Goal: Task Accomplishment & Management: Use online tool/utility

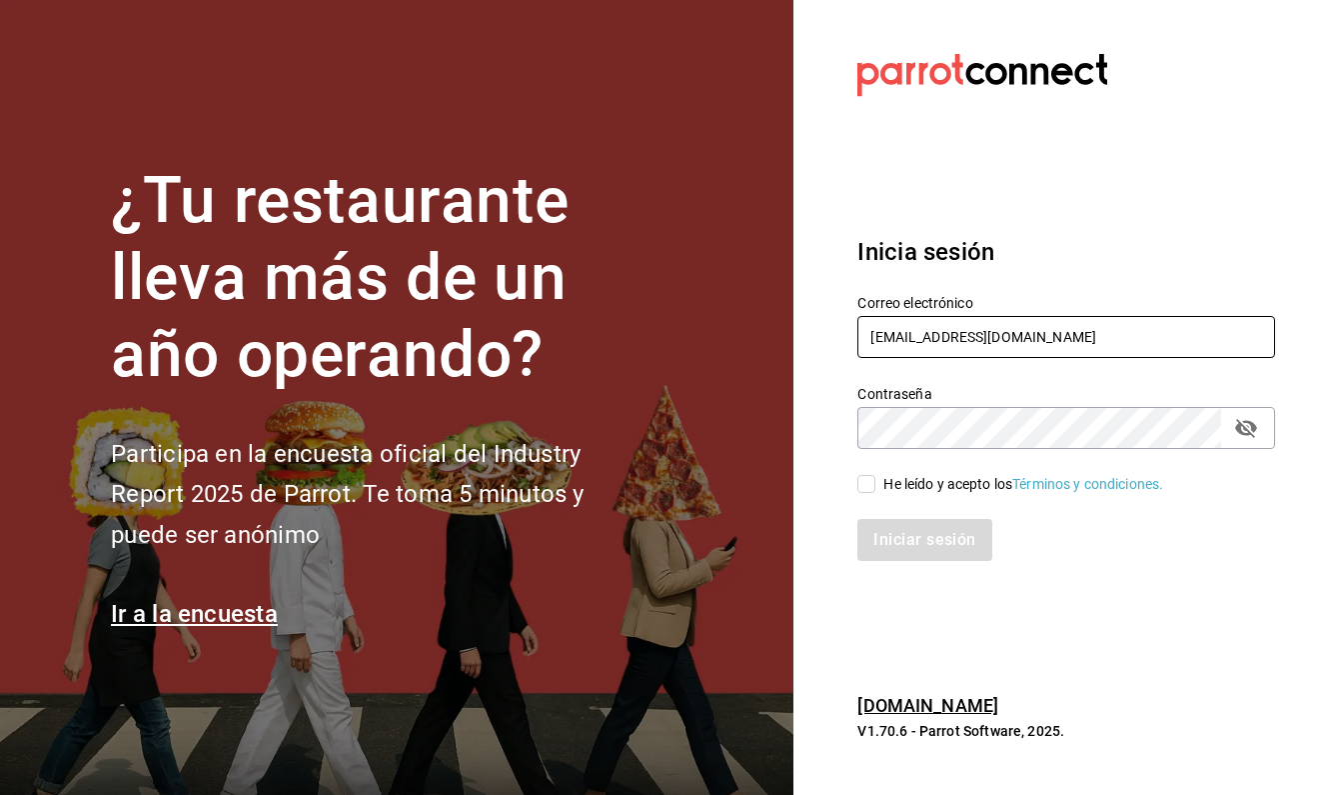
type input "info@meitgourmet.com"
click at [863, 491] on input "He leído y acepto los Términos y condiciones." at bounding box center [867, 484] width 18 height 18
checkbox input "true"
click at [904, 549] on button "Iniciar sesión" at bounding box center [925, 540] width 134 height 42
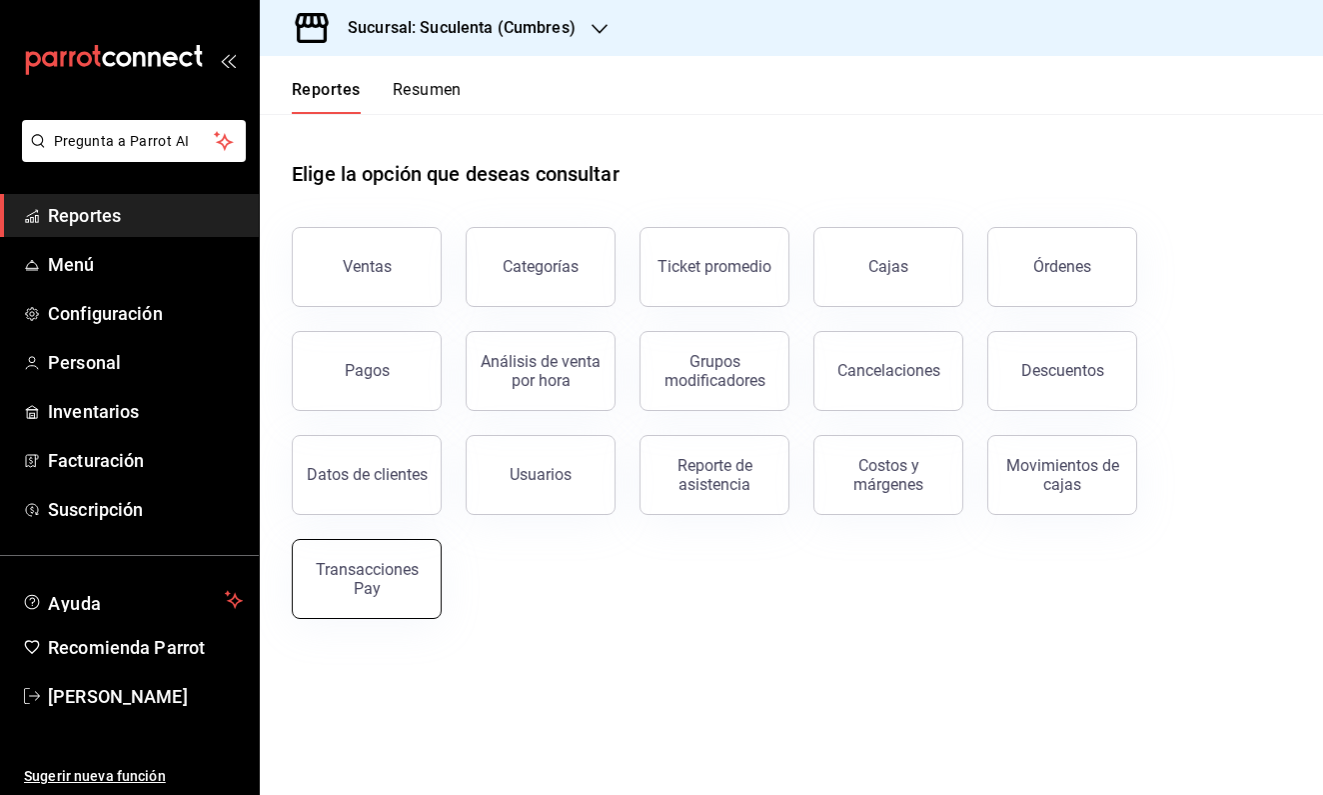
click at [379, 559] on button "Transacciones Pay" at bounding box center [367, 579] width 150 height 80
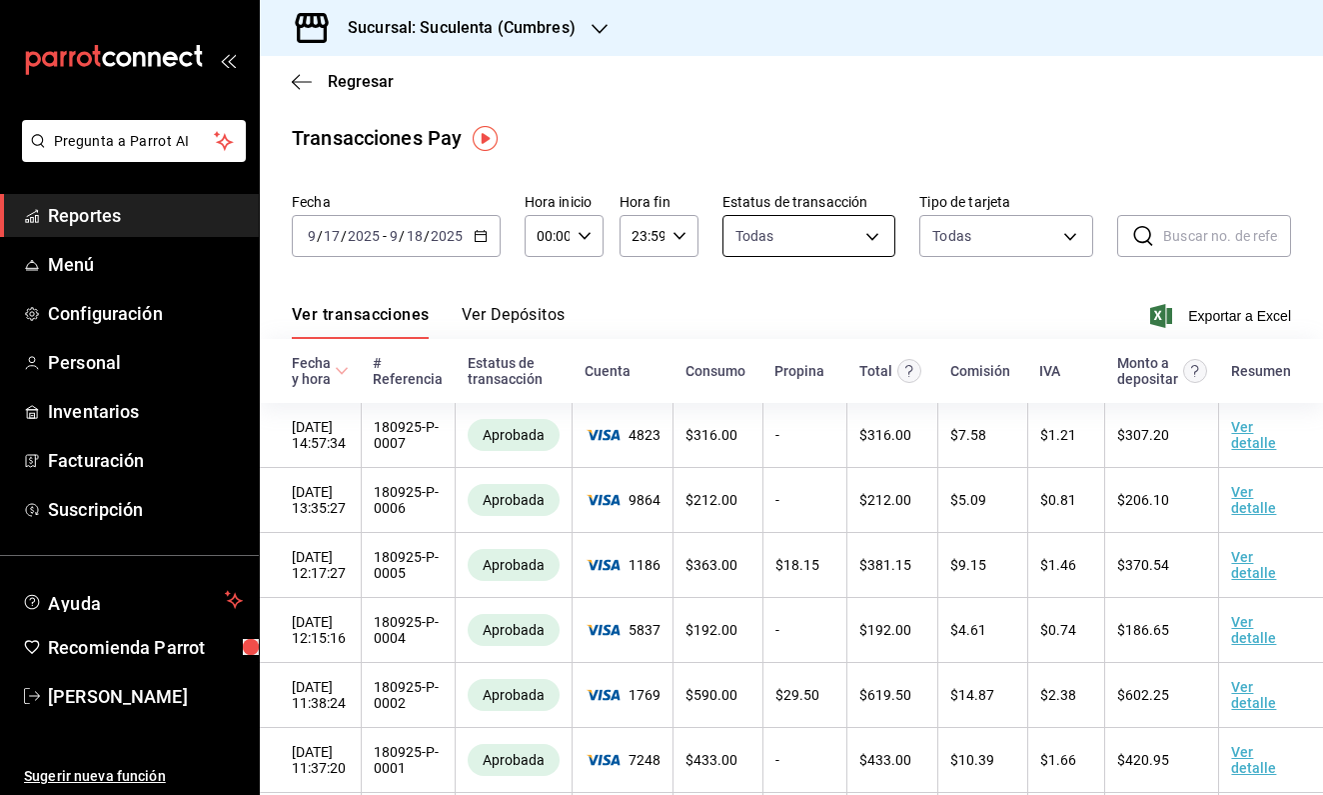
click at [840, 241] on body "Pregunta a Parrot AI Reportes Menú Configuración Personal Inventarios Facturaci…" at bounding box center [661, 397] width 1323 height 795
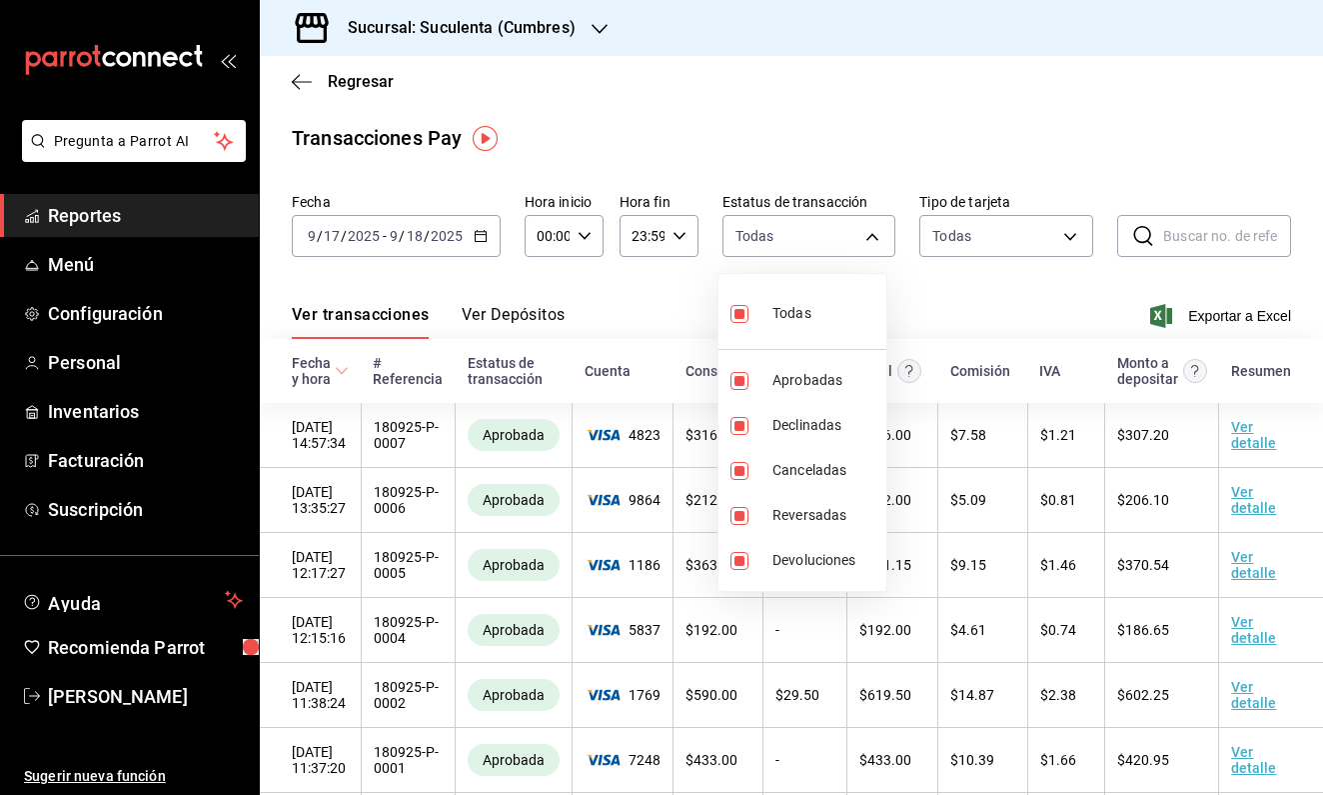
click at [744, 314] on input "checkbox" at bounding box center [740, 314] width 18 height 18
checkbox input "false"
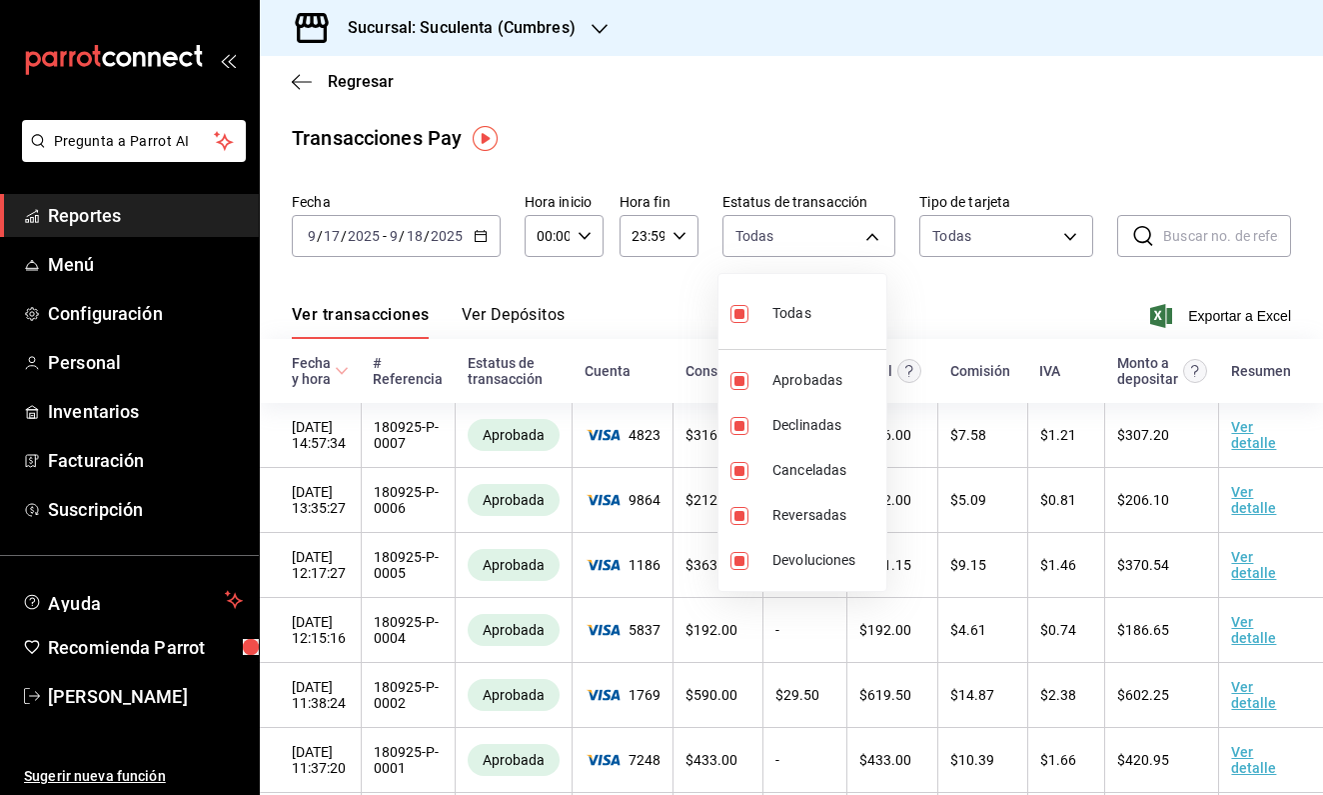
checkbox input "false"
click at [745, 382] on input "checkbox" at bounding box center [740, 381] width 18 height 18
checkbox input "true"
type input "approved"
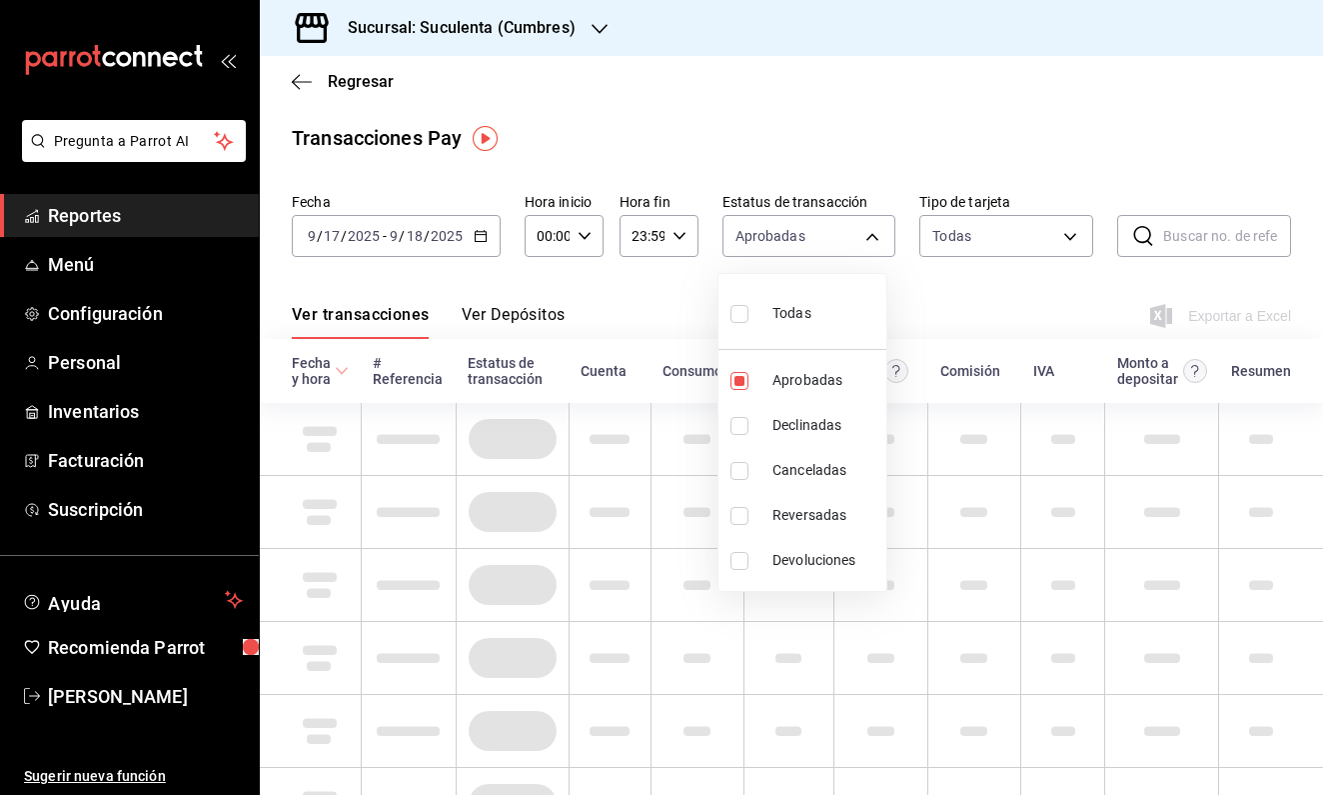
click at [492, 238] on div at bounding box center [661, 397] width 1323 height 795
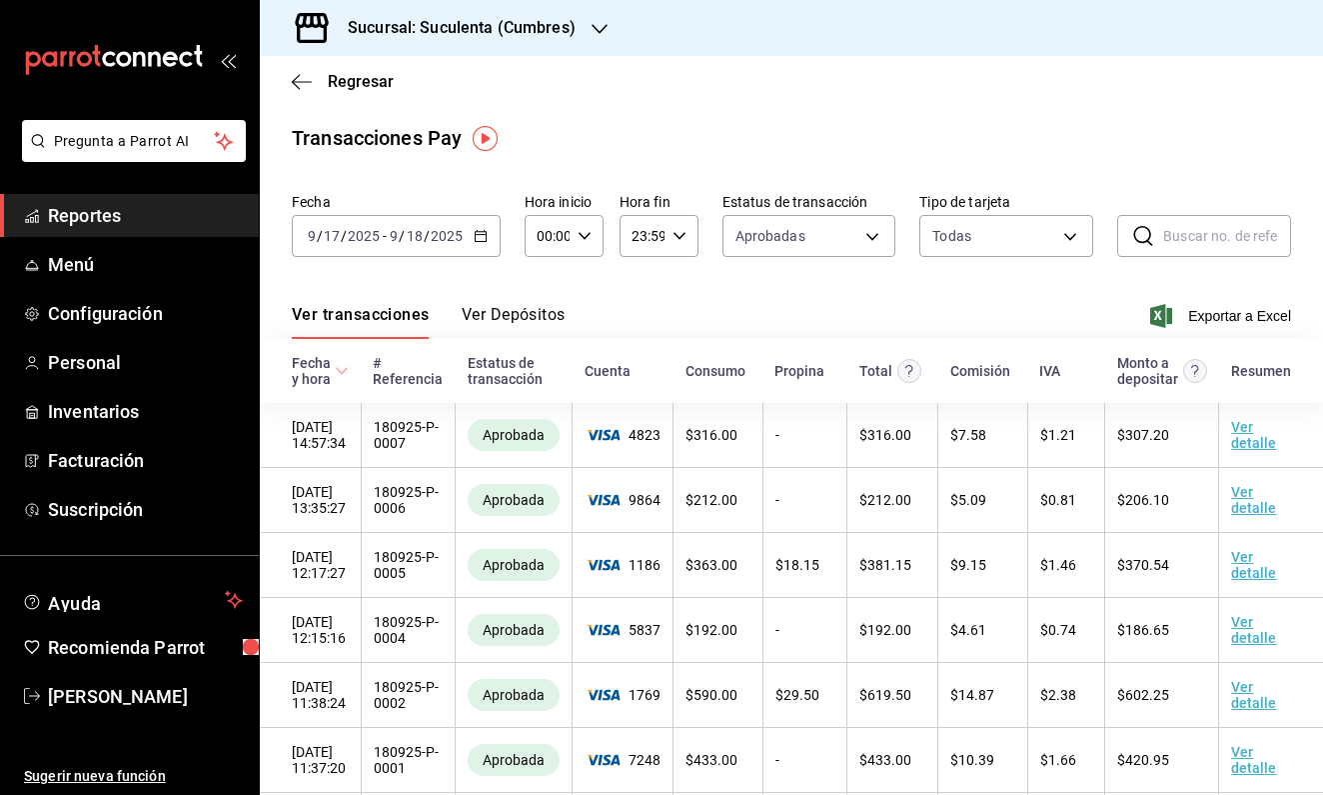
click at [482, 236] on icon "button" at bounding box center [481, 236] width 14 height 14
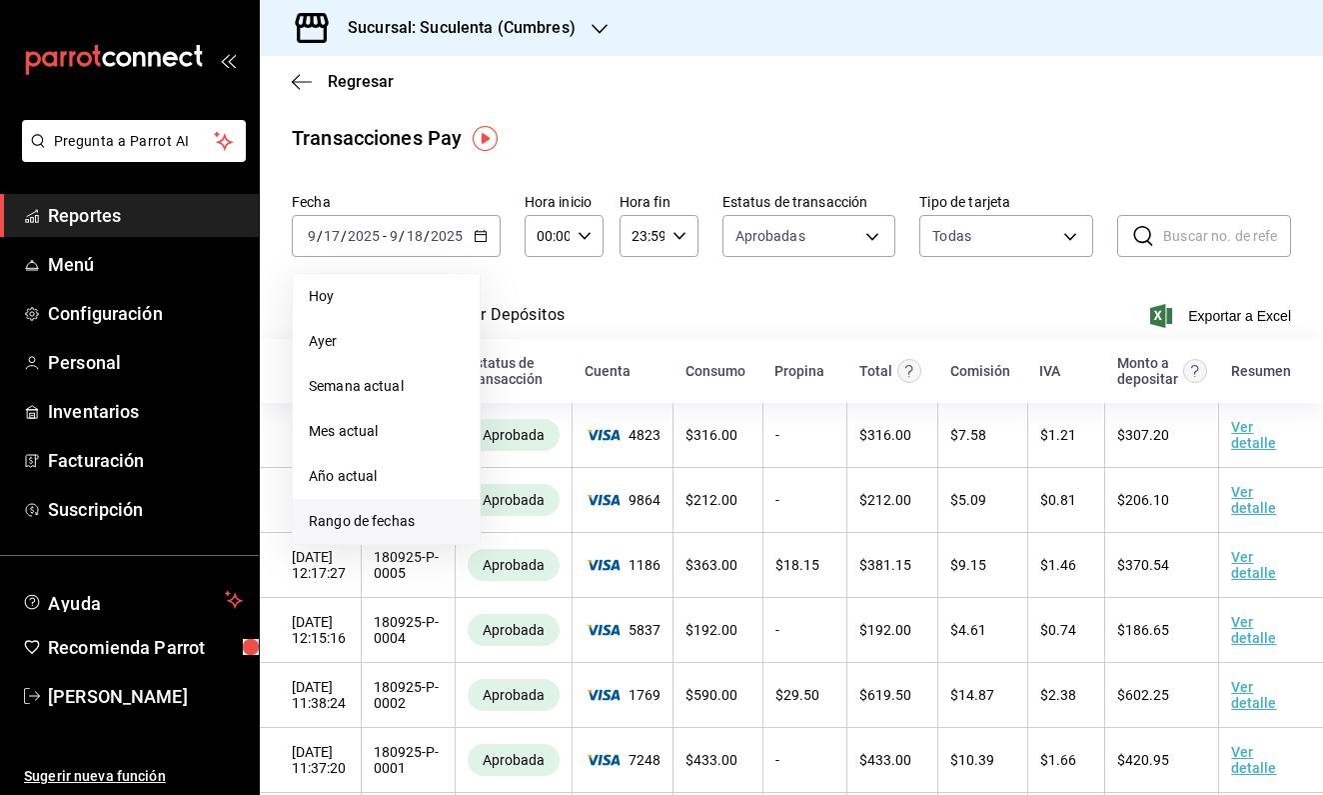
click at [386, 512] on span "Rango de fechas" at bounding box center [386, 521] width 155 height 21
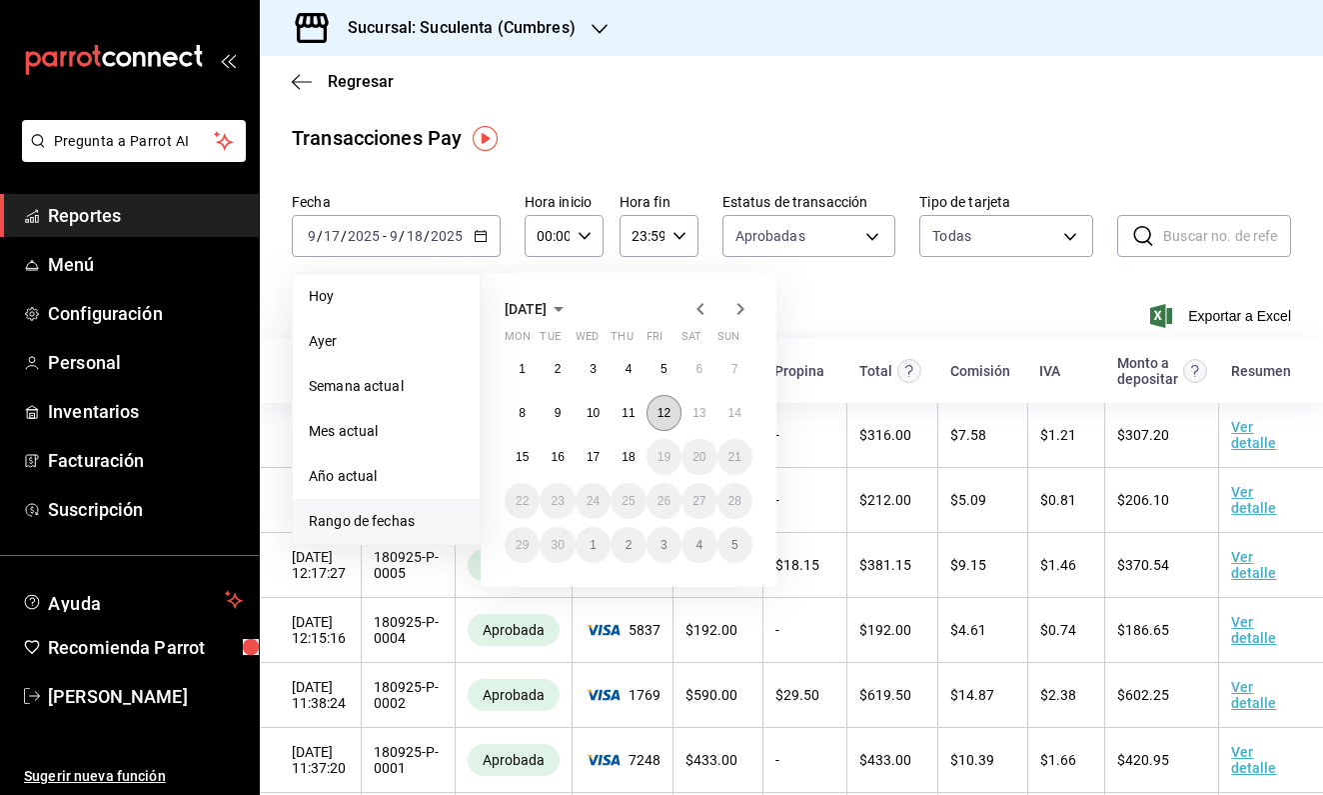
click at [668, 413] on abbr "12" at bounding box center [664, 413] width 13 height 14
click at [628, 448] on button "18" at bounding box center [628, 457] width 35 height 36
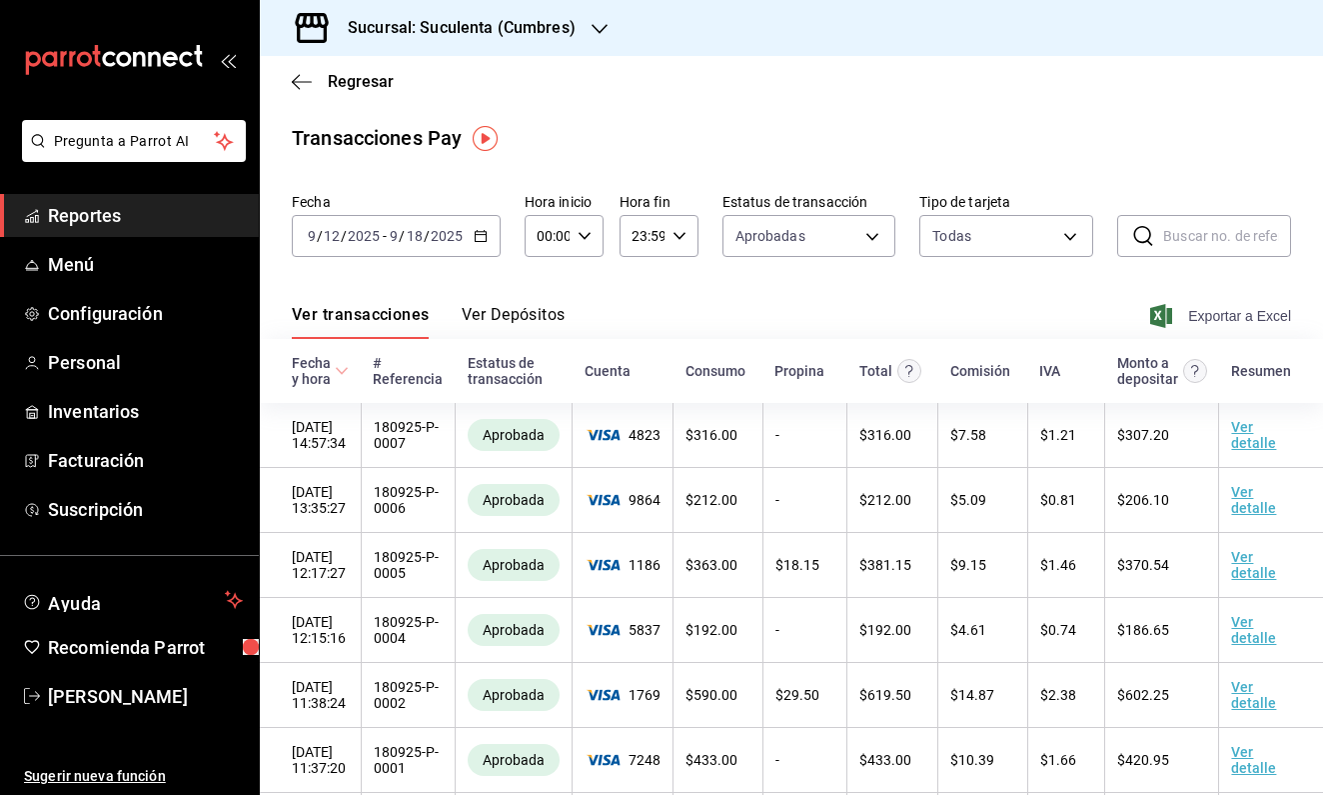
click at [1154, 320] on span "Exportar a Excel" at bounding box center [1222, 316] width 137 height 24
click at [472, 226] on div "[DATE] [DATE] - [DATE] [DATE]" at bounding box center [396, 236] width 209 height 42
click at [110, 216] on span "Reportes" at bounding box center [145, 215] width 195 height 27
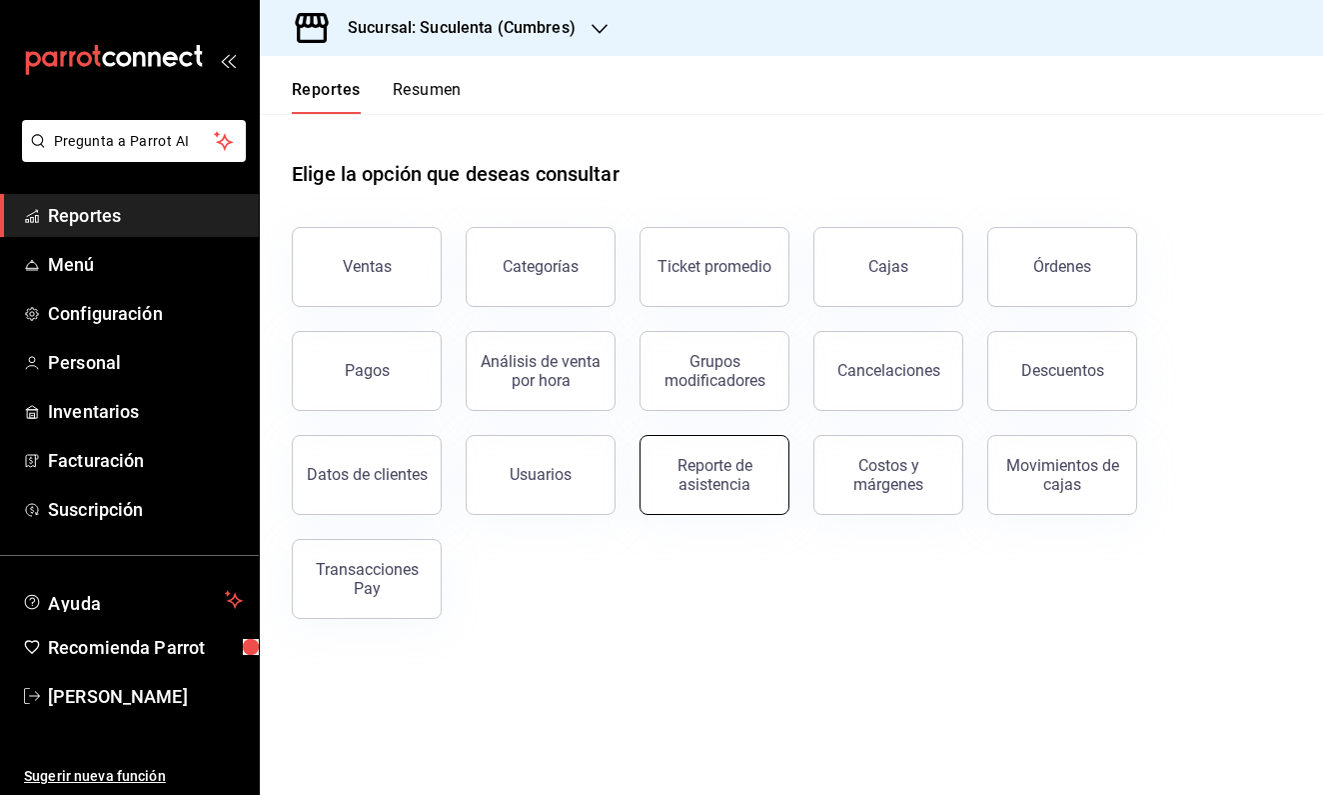
click at [712, 487] on div "Reporte de asistencia" at bounding box center [715, 475] width 124 height 38
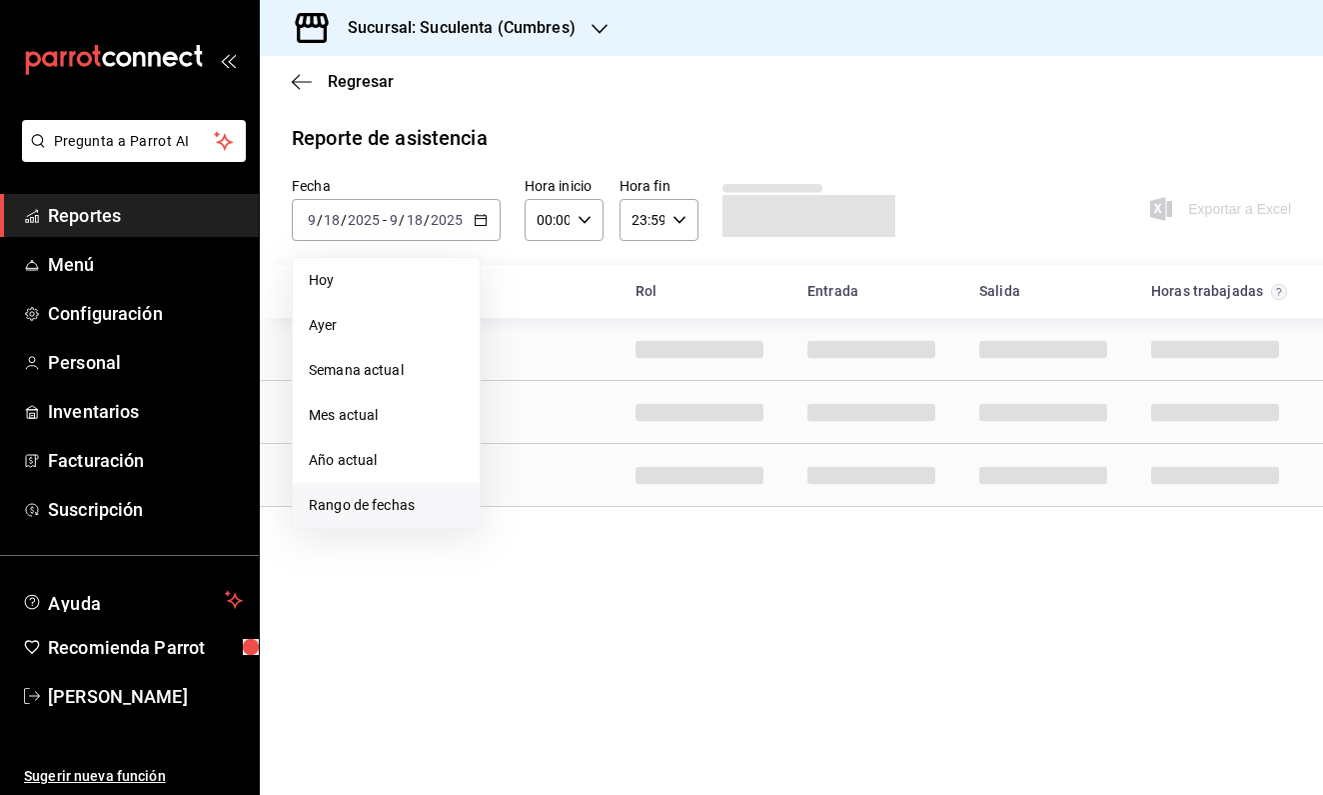
click at [394, 497] on span "Rango de fechas" at bounding box center [386, 505] width 155 height 21
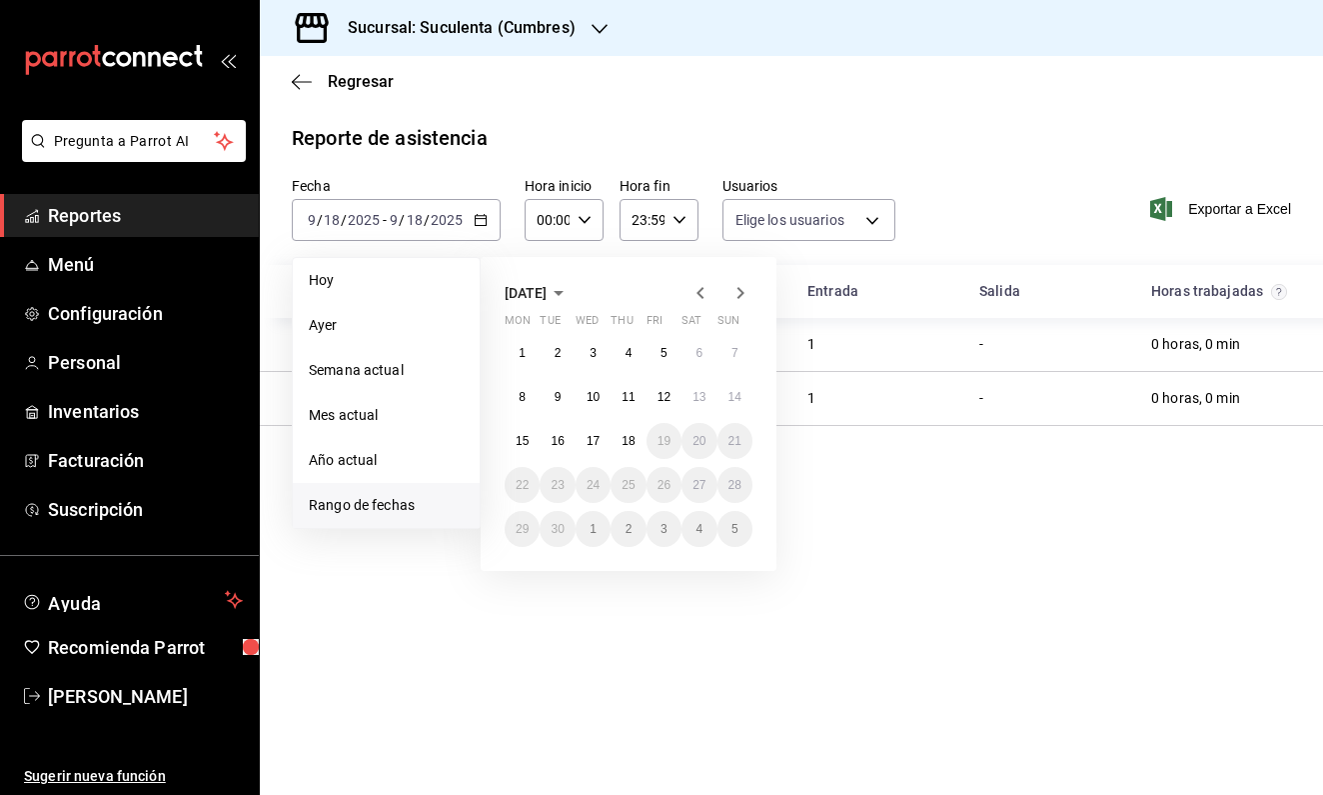
type input "81510305-2425-4298-a0e9-3005470f1114,7d49fcf2-b176-4d15-98fd-2658744cf4dd,72c84…"
click at [692, 401] on button "13" at bounding box center [699, 397] width 35 height 36
click at [665, 398] on abbr "12" at bounding box center [664, 397] width 13 height 14
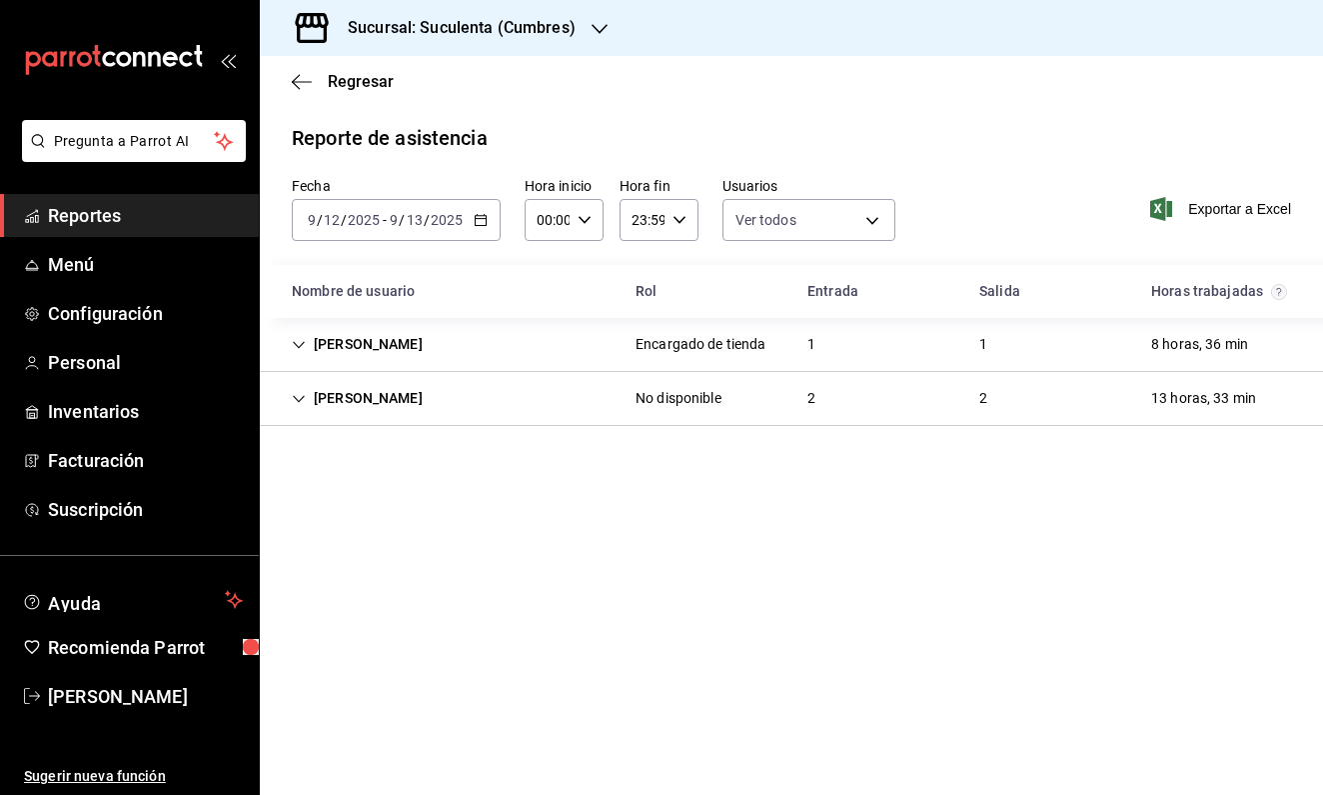
click at [461, 226] on input "2025" at bounding box center [447, 220] width 34 height 16
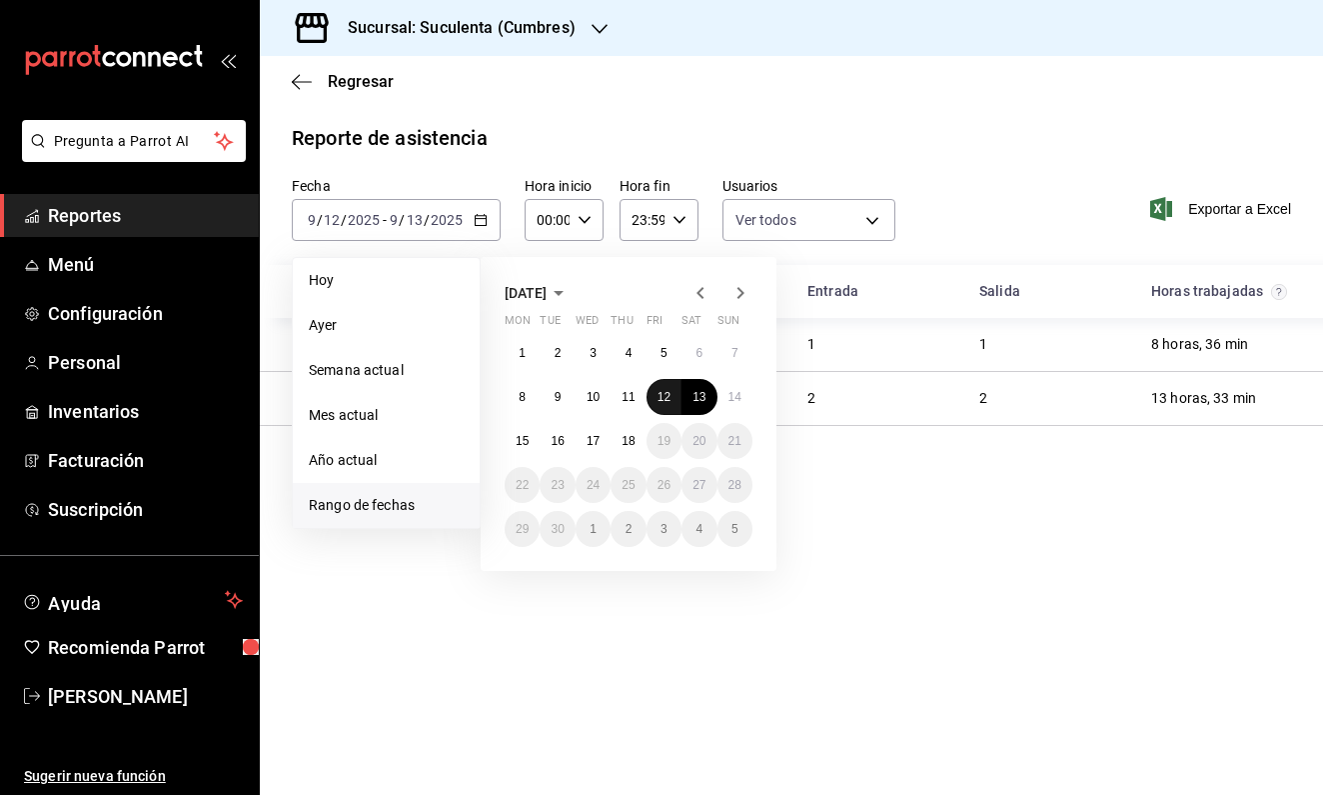
click at [663, 393] on abbr "12" at bounding box center [664, 397] width 13 height 14
click at [627, 440] on abbr "18" at bounding box center [628, 441] width 13 height 14
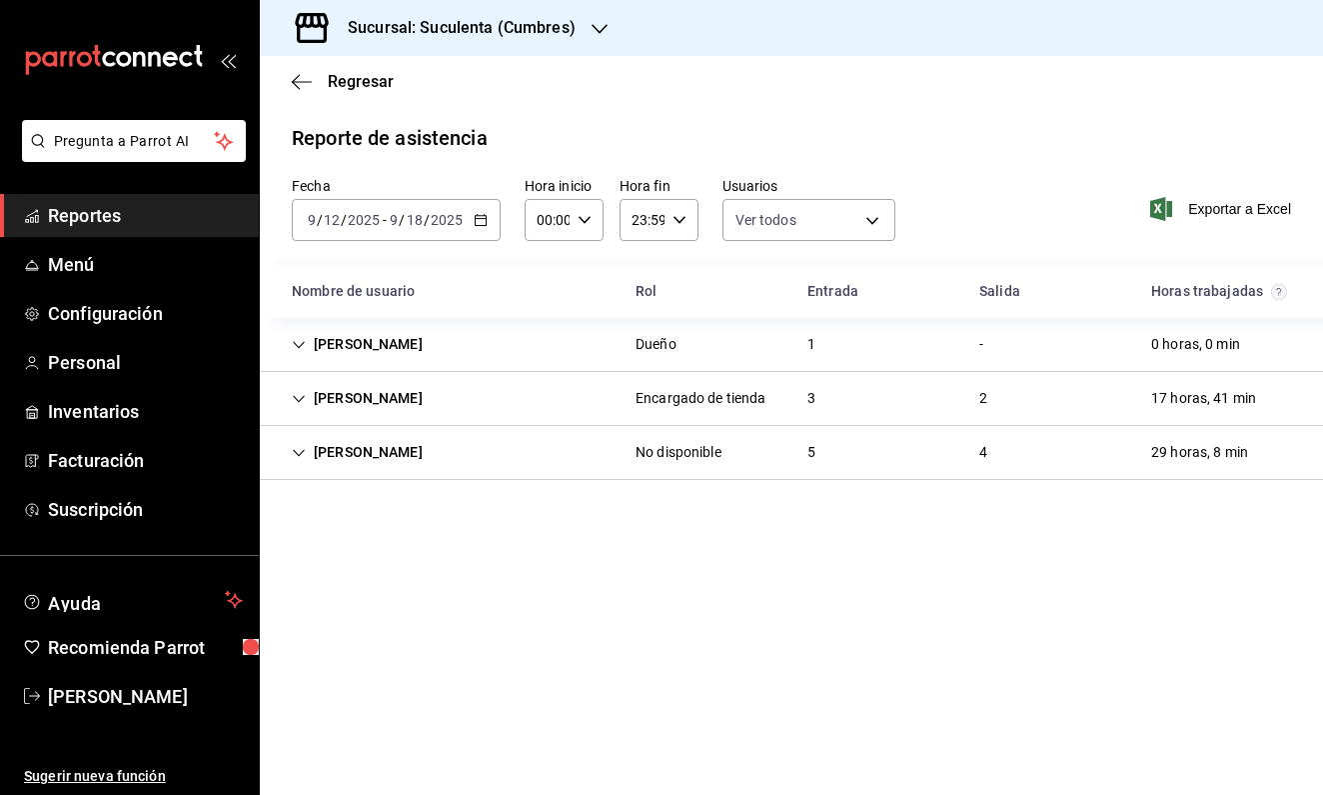
click at [575, 27] on div "Sucursal: Suculenta (Cumbres)" at bounding box center [446, 28] width 340 height 56
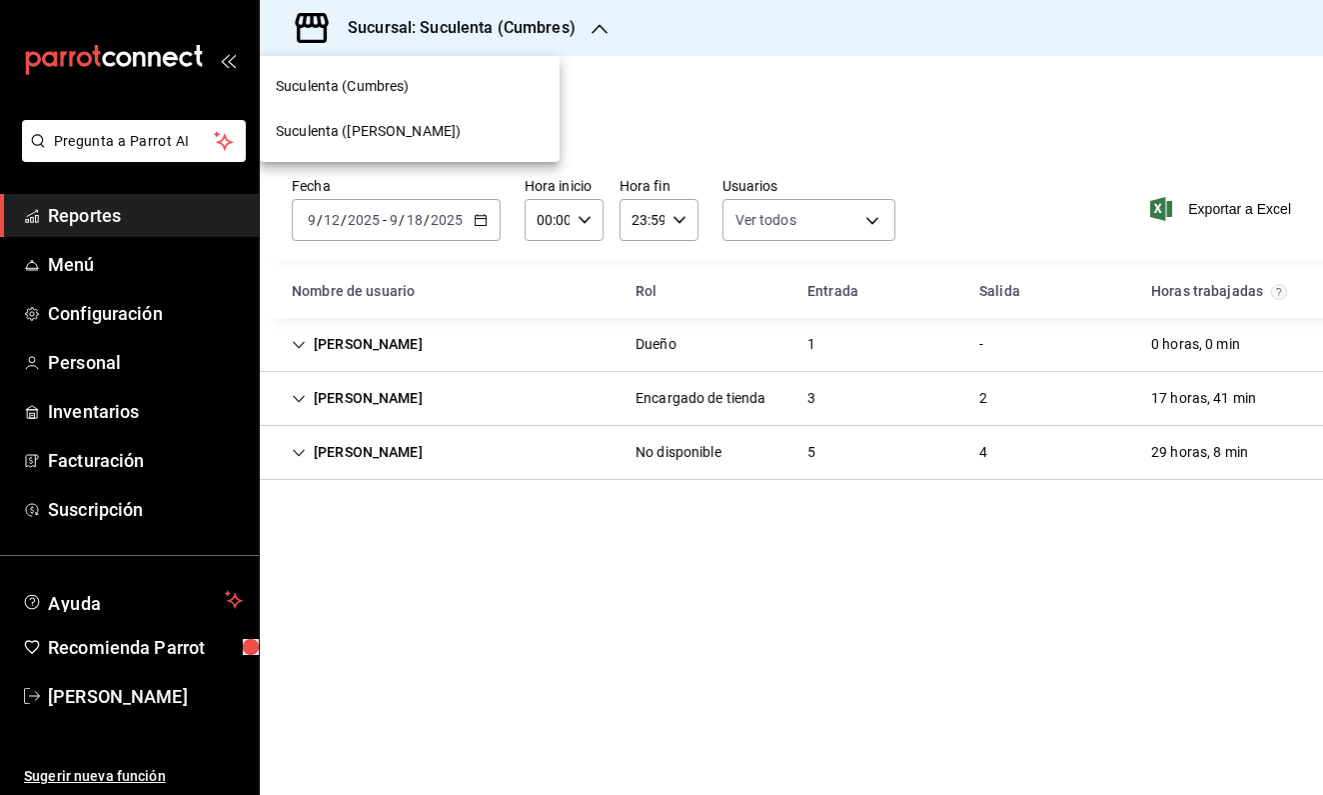
click at [461, 135] on div "Suculenta ([PERSON_NAME])" at bounding box center [410, 131] width 268 height 21
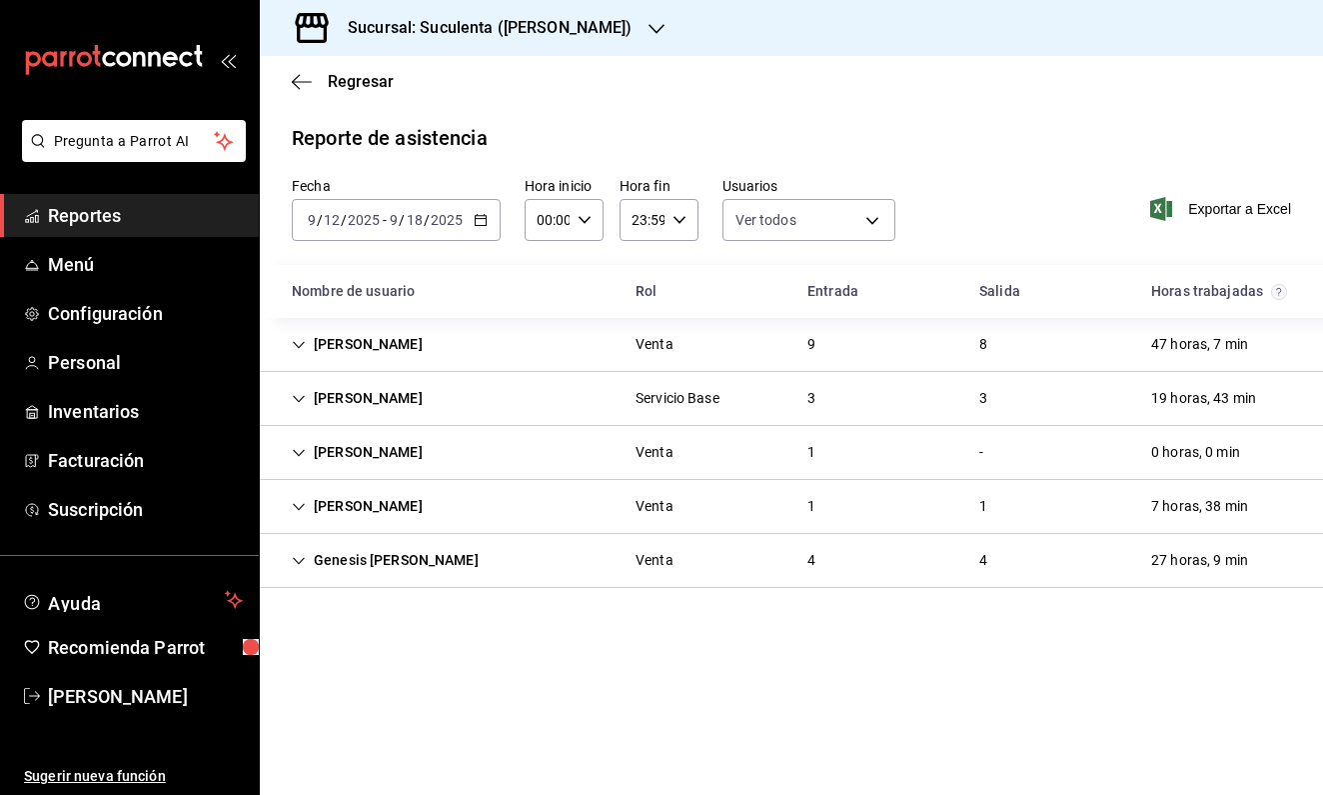
click at [150, 213] on span "Reportes" at bounding box center [145, 215] width 195 height 27
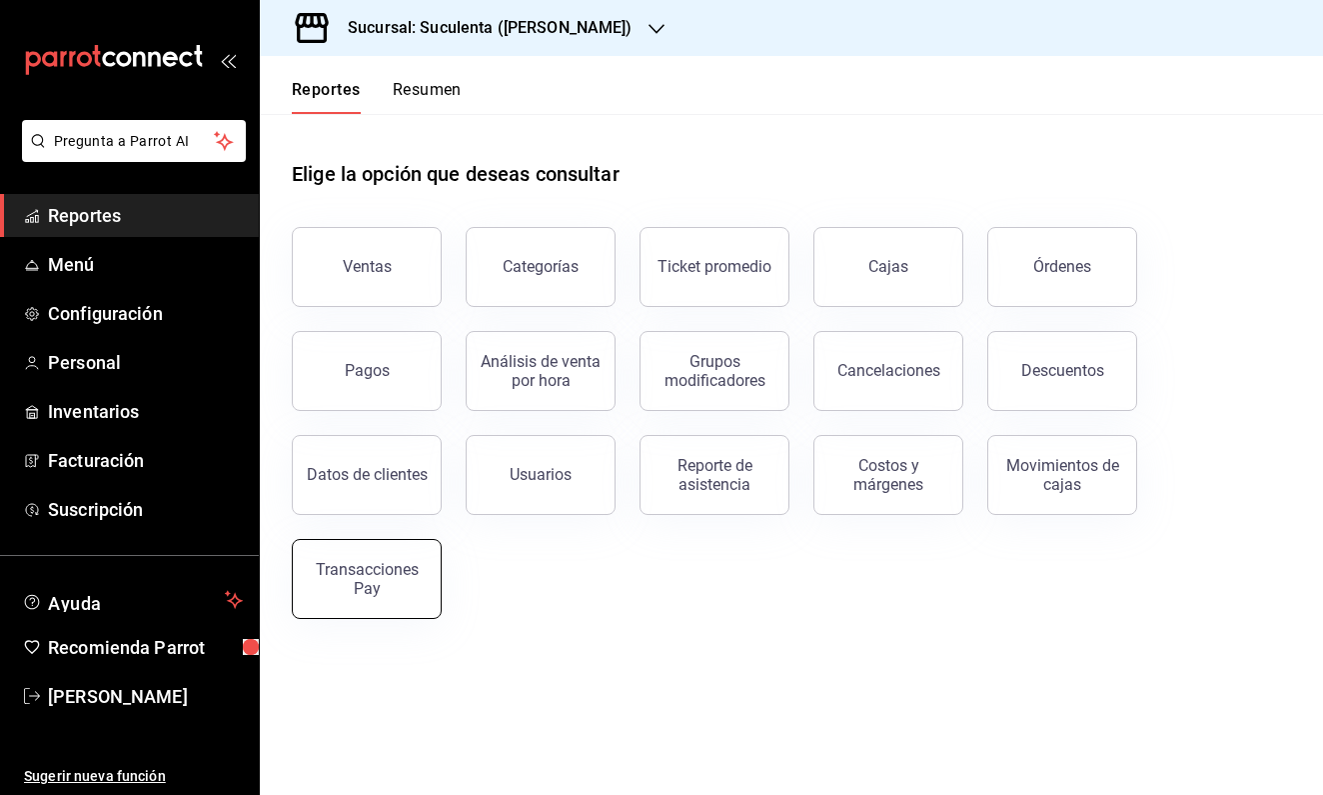
click at [397, 579] on div "Transacciones Pay" at bounding box center [367, 579] width 124 height 38
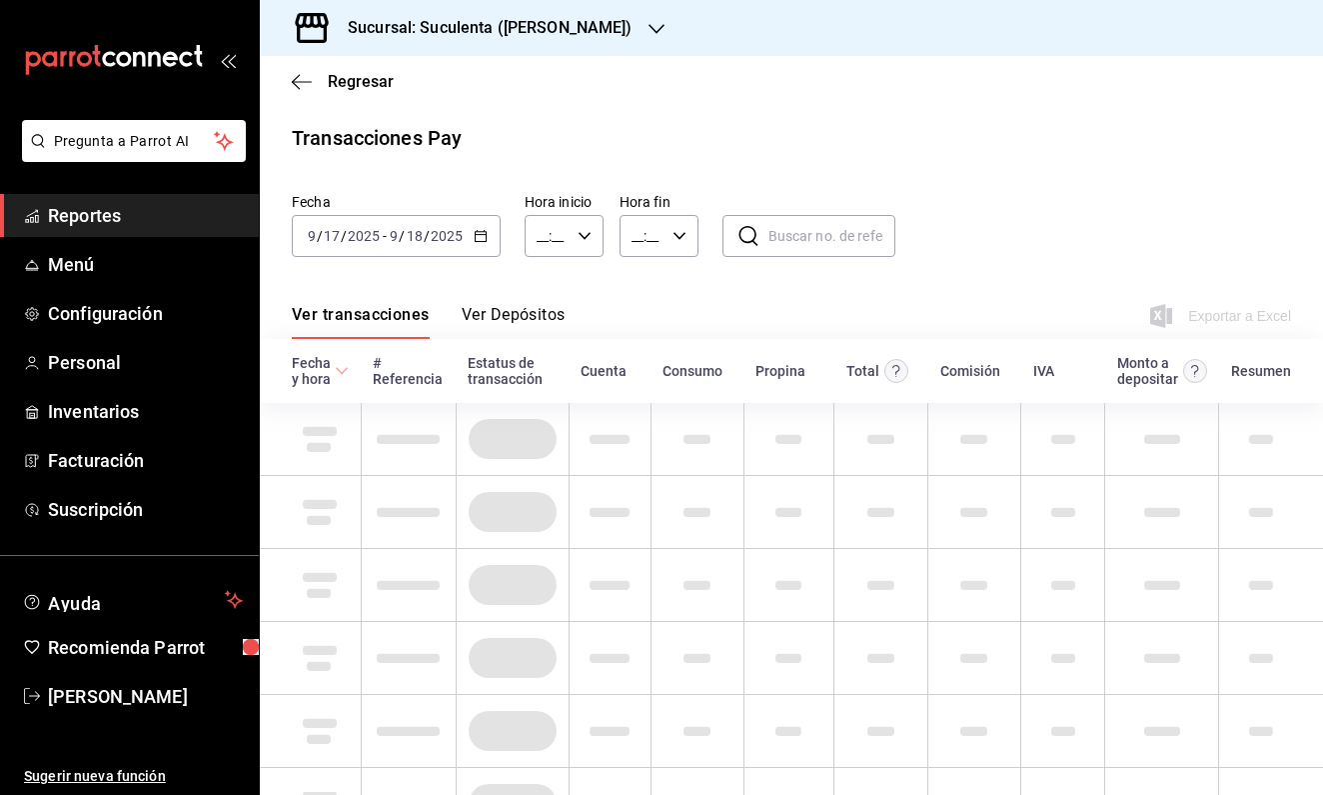
type input "00:00"
type input "23:59"
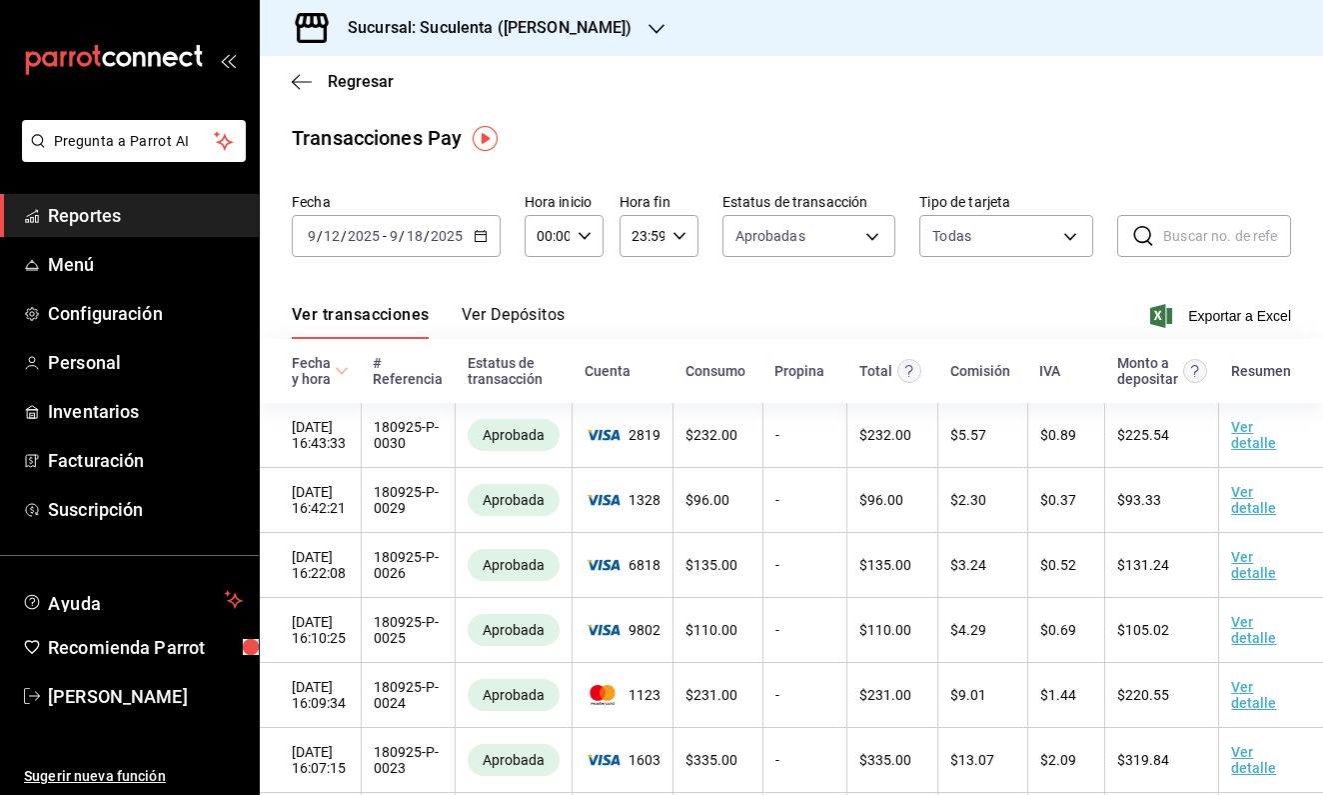
click at [484, 231] on icon "button" at bounding box center [481, 236] width 14 height 14
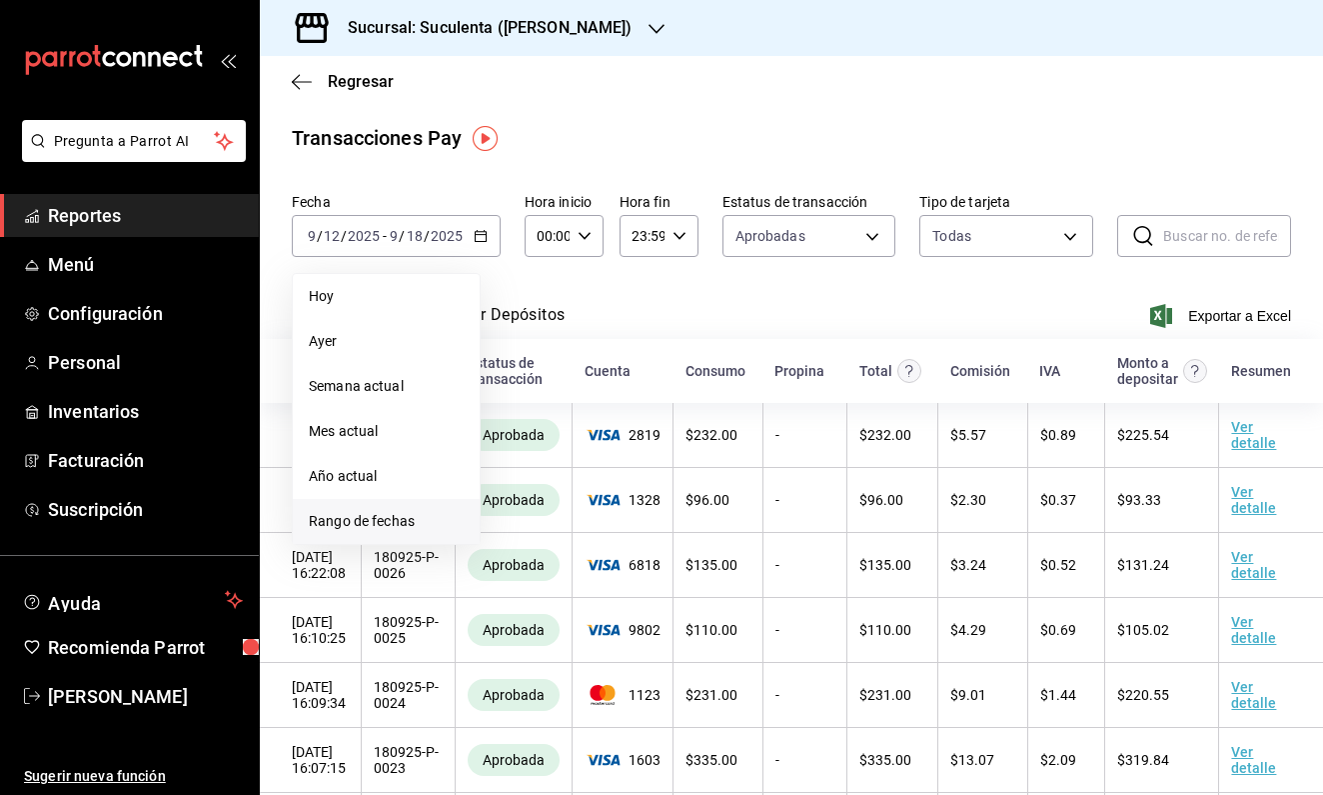
click at [390, 510] on li "Rango de fechas" at bounding box center [386, 521] width 187 height 45
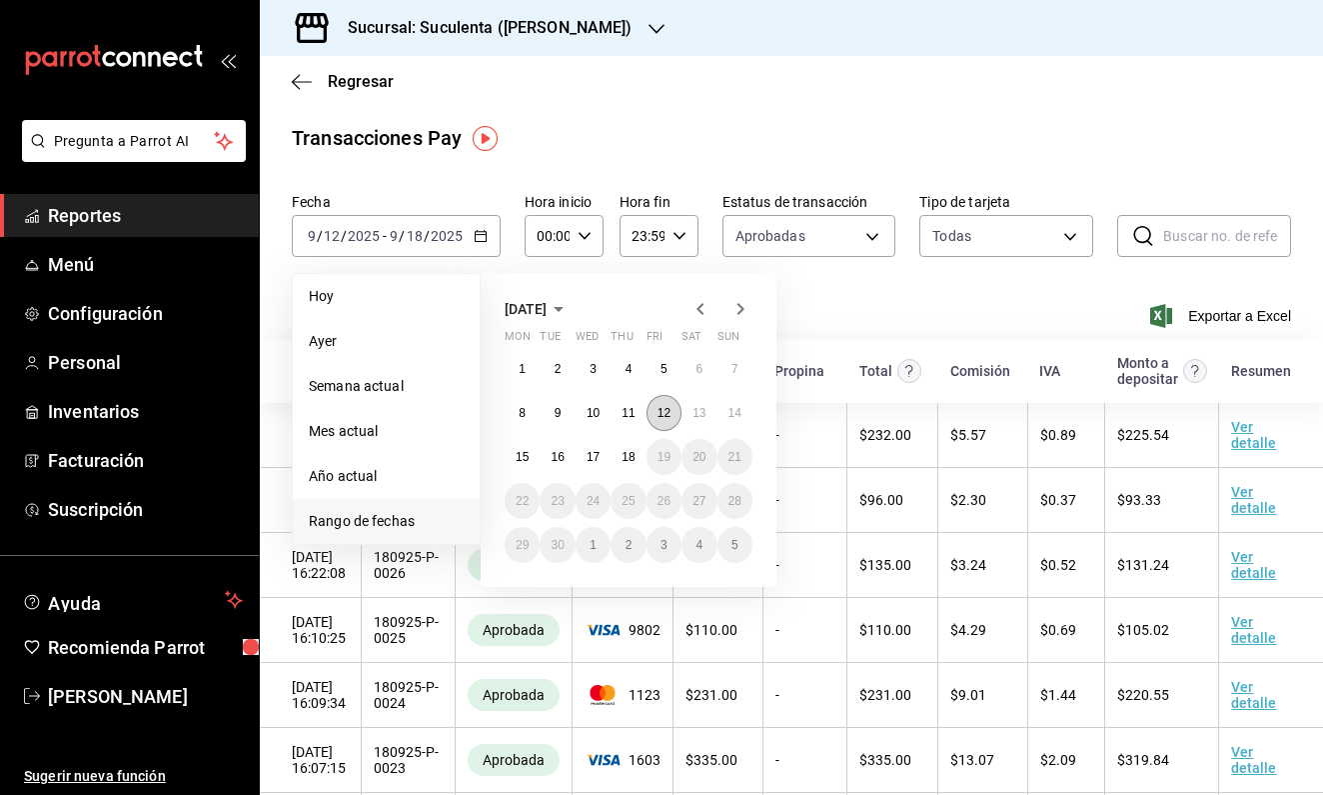
click at [661, 417] on abbr "12" at bounding box center [664, 413] width 13 height 14
click at [626, 454] on abbr "18" at bounding box center [628, 457] width 13 height 14
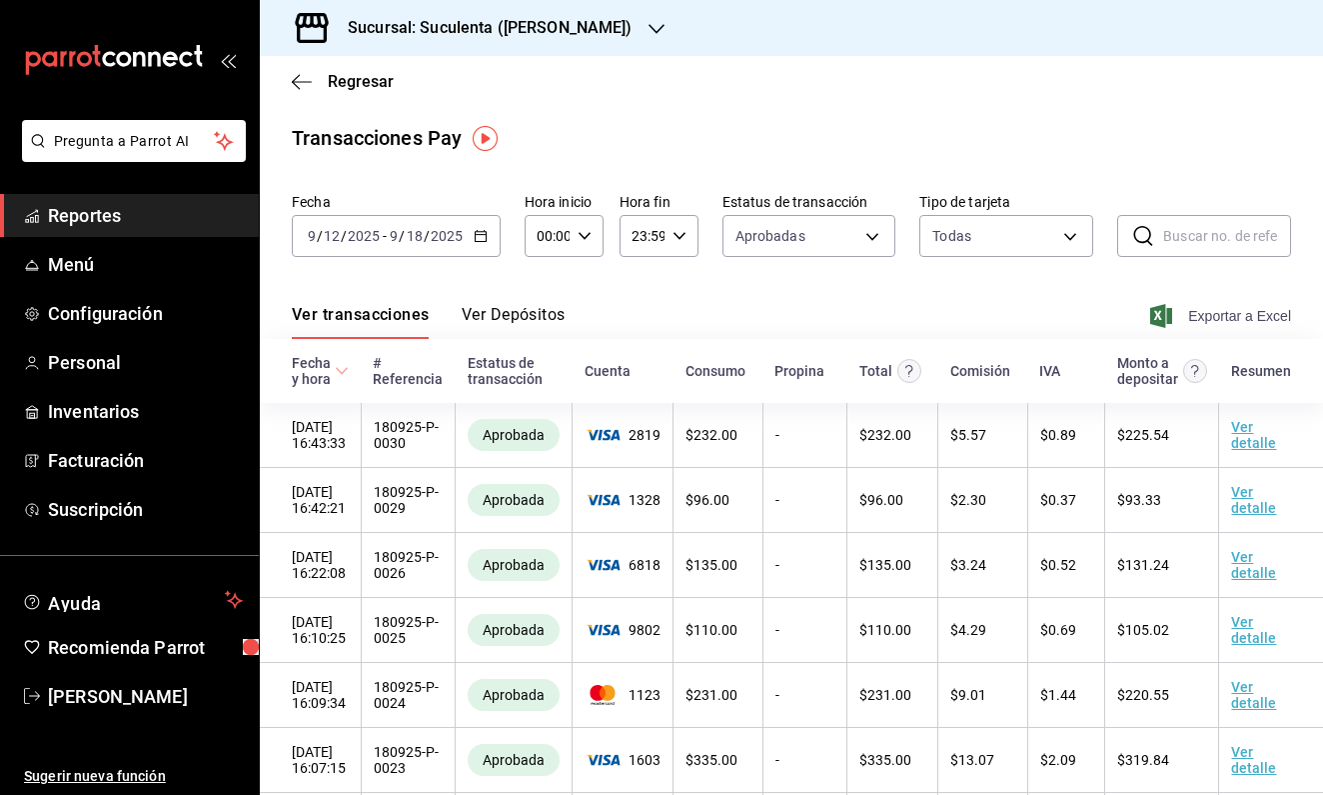
click at [1157, 307] on span "Exportar a Excel" at bounding box center [1222, 316] width 137 height 24
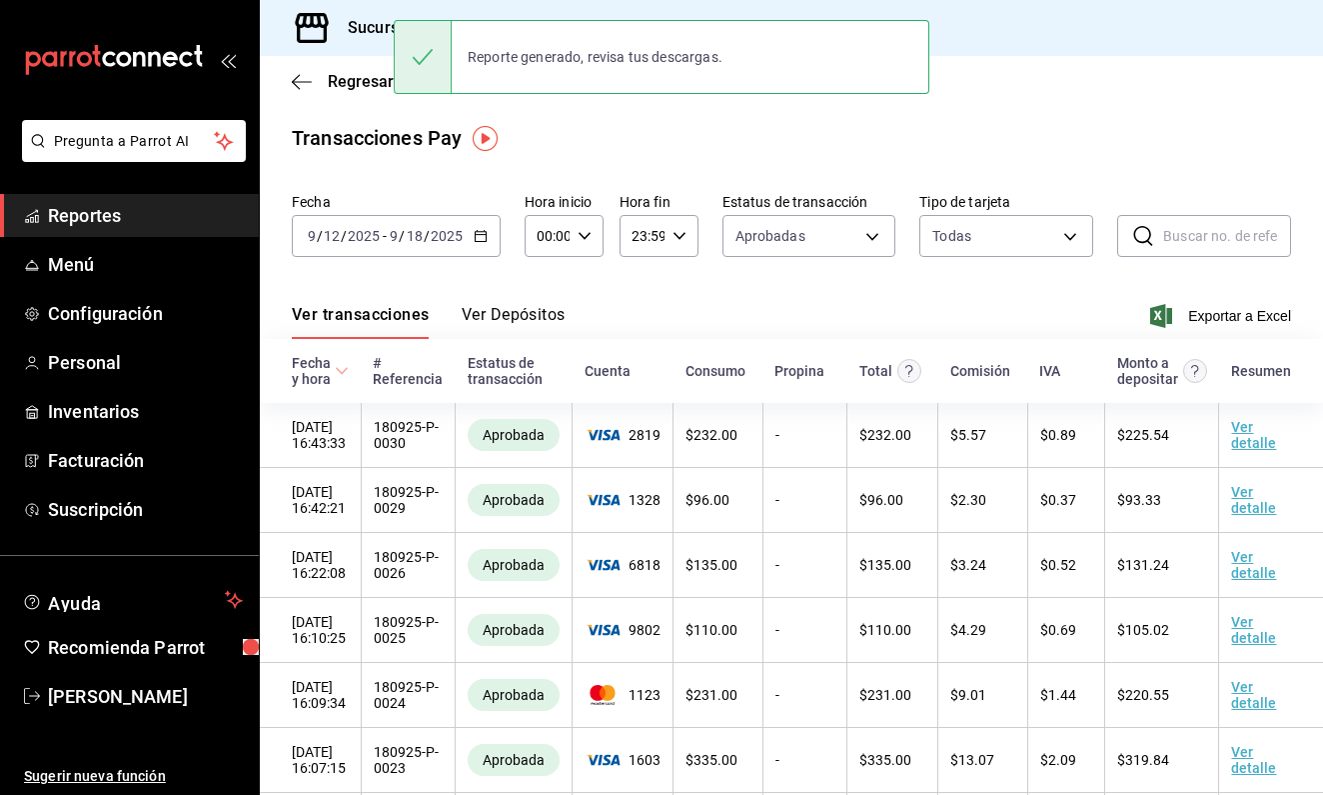
click at [79, 226] on span "Reportes" at bounding box center [145, 215] width 195 height 27
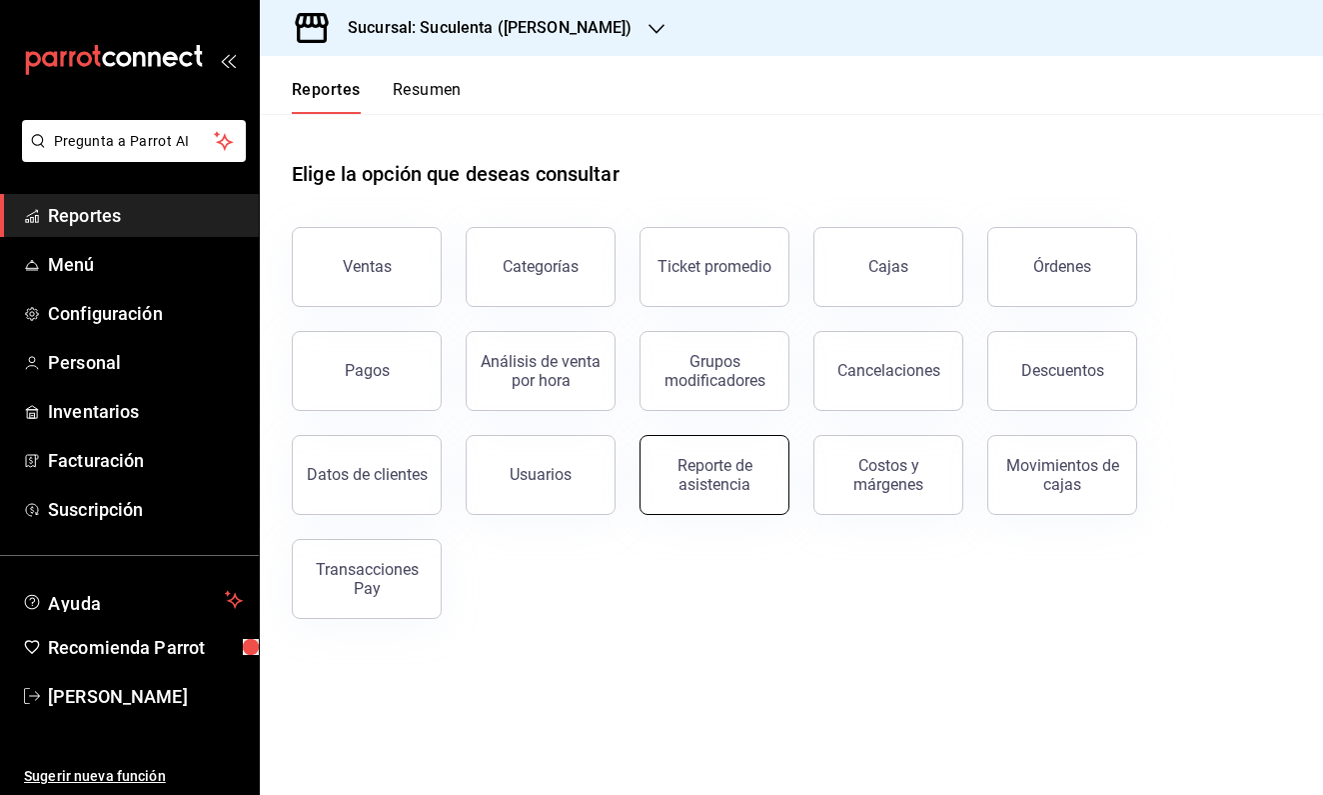
click at [728, 481] on div "Reporte de asistencia" at bounding box center [715, 475] width 124 height 38
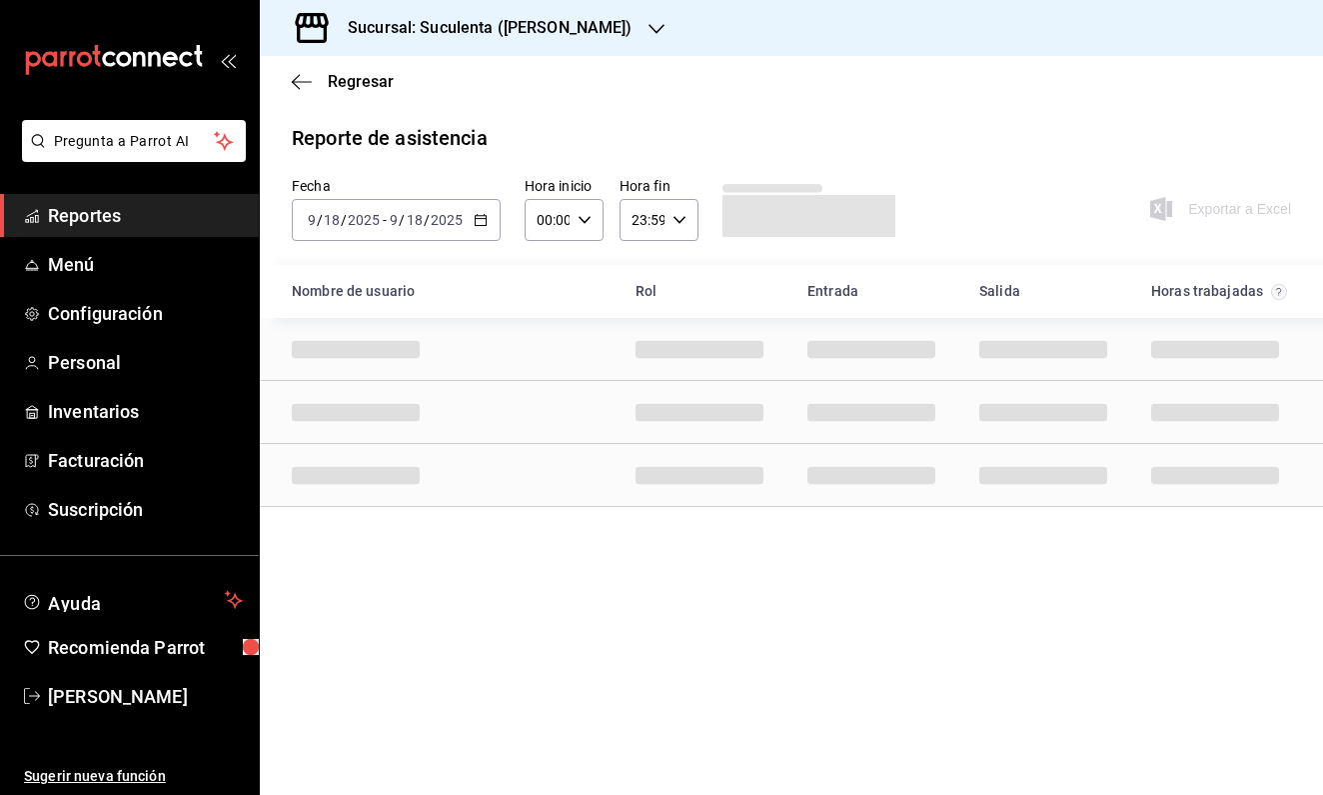
click at [475, 224] on icon "button" at bounding box center [481, 220] width 14 height 14
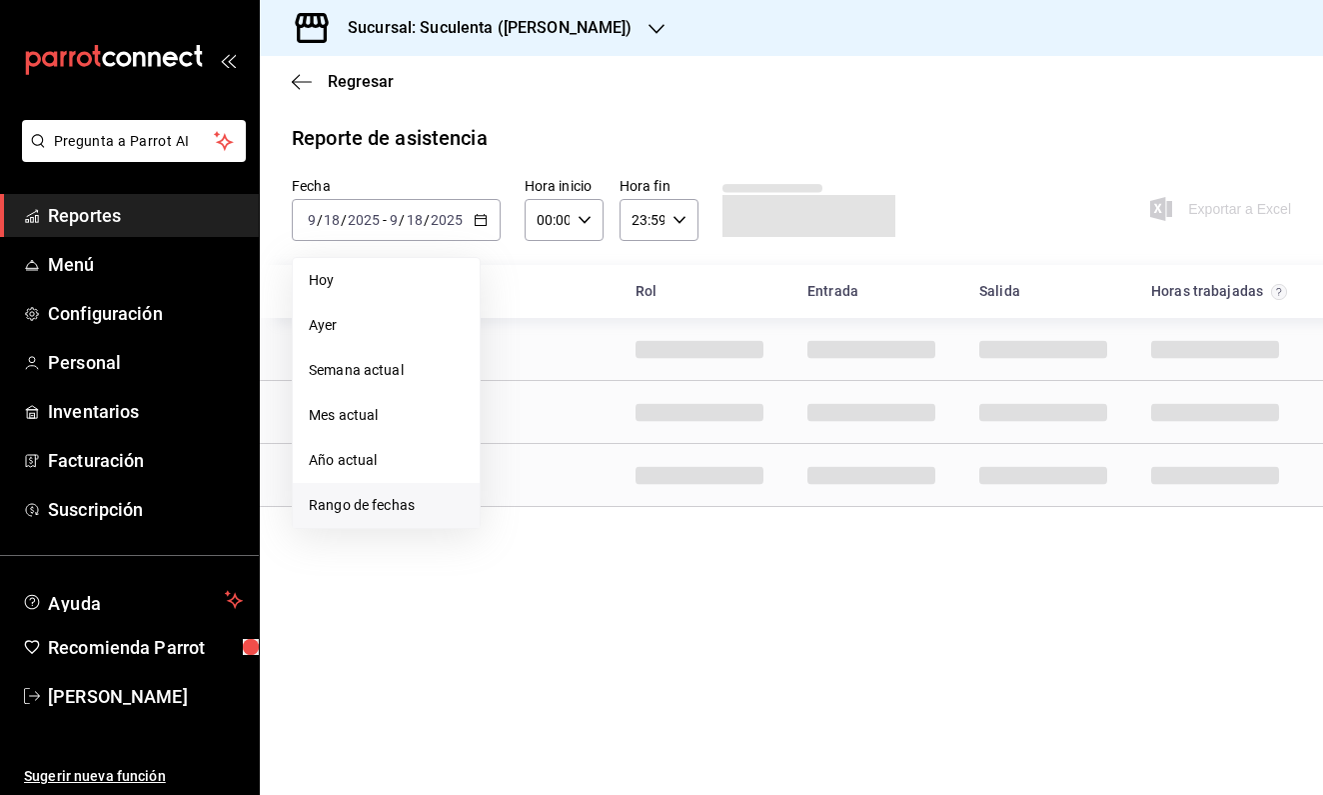
click at [371, 496] on span "Rango de fechas" at bounding box center [386, 505] width 155 height 21
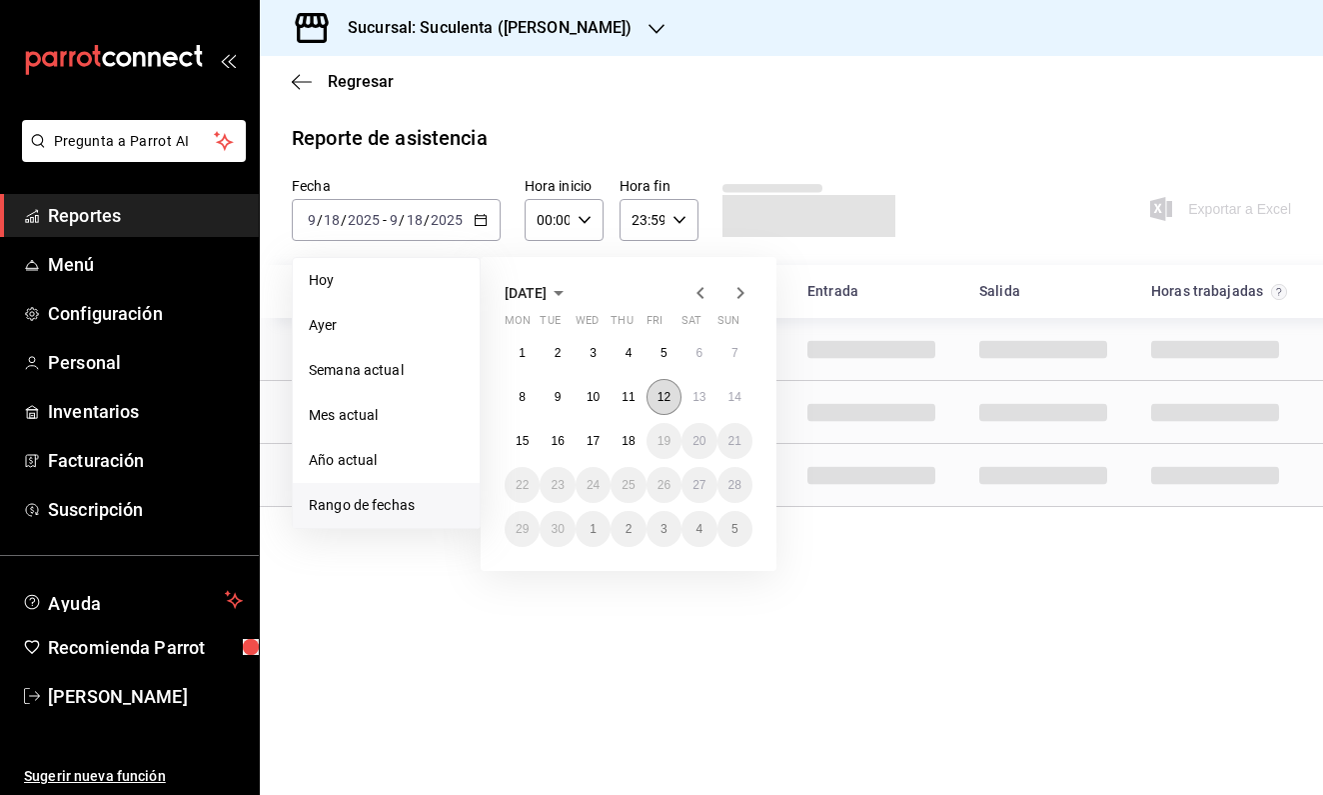
click at [671, 396] on abbr "12" at bounding box center [664, 397] width 13 height 14
click at [618, 450] on button "18" at bounding box center [628, 441] width 35 height 36
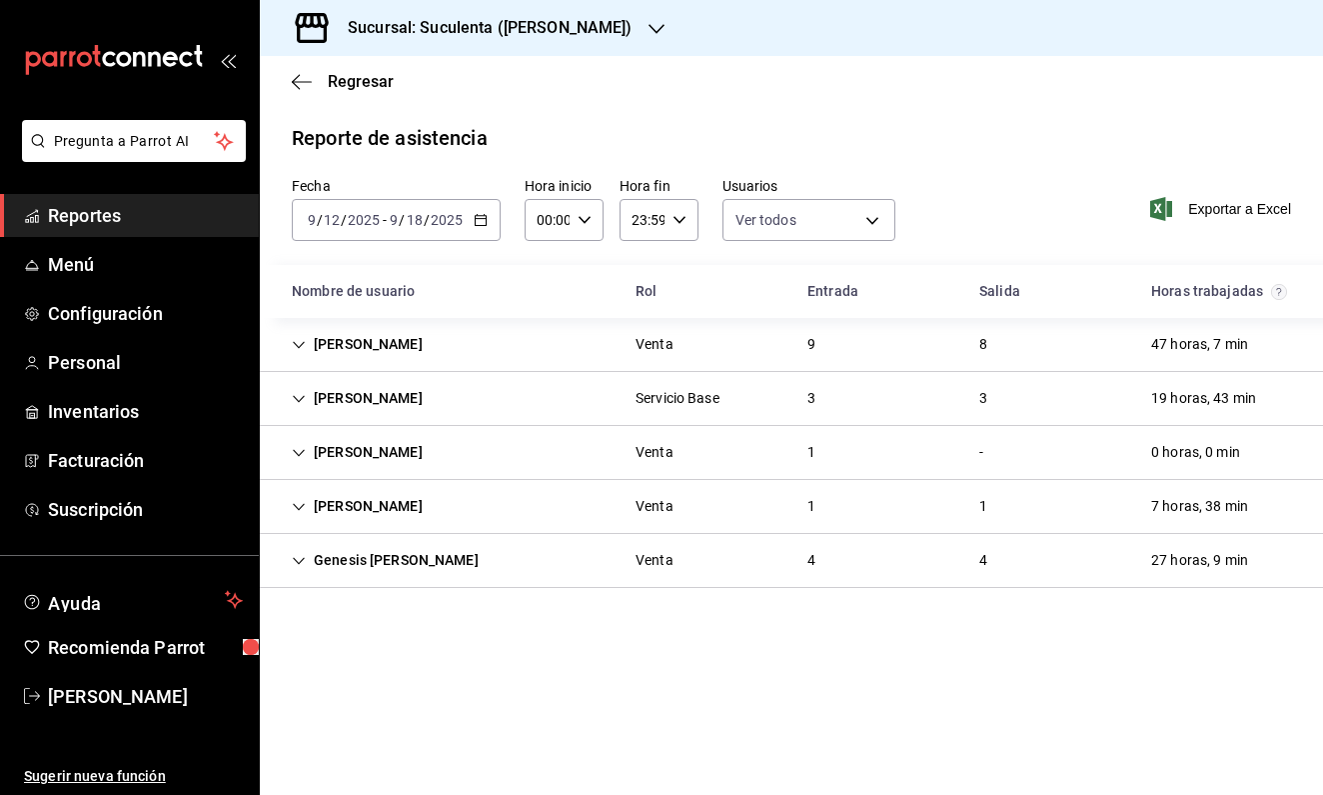
click at [321, 345] on div "[PERSON_NAME]" at bounding box center [357, 344] width 163 height 37
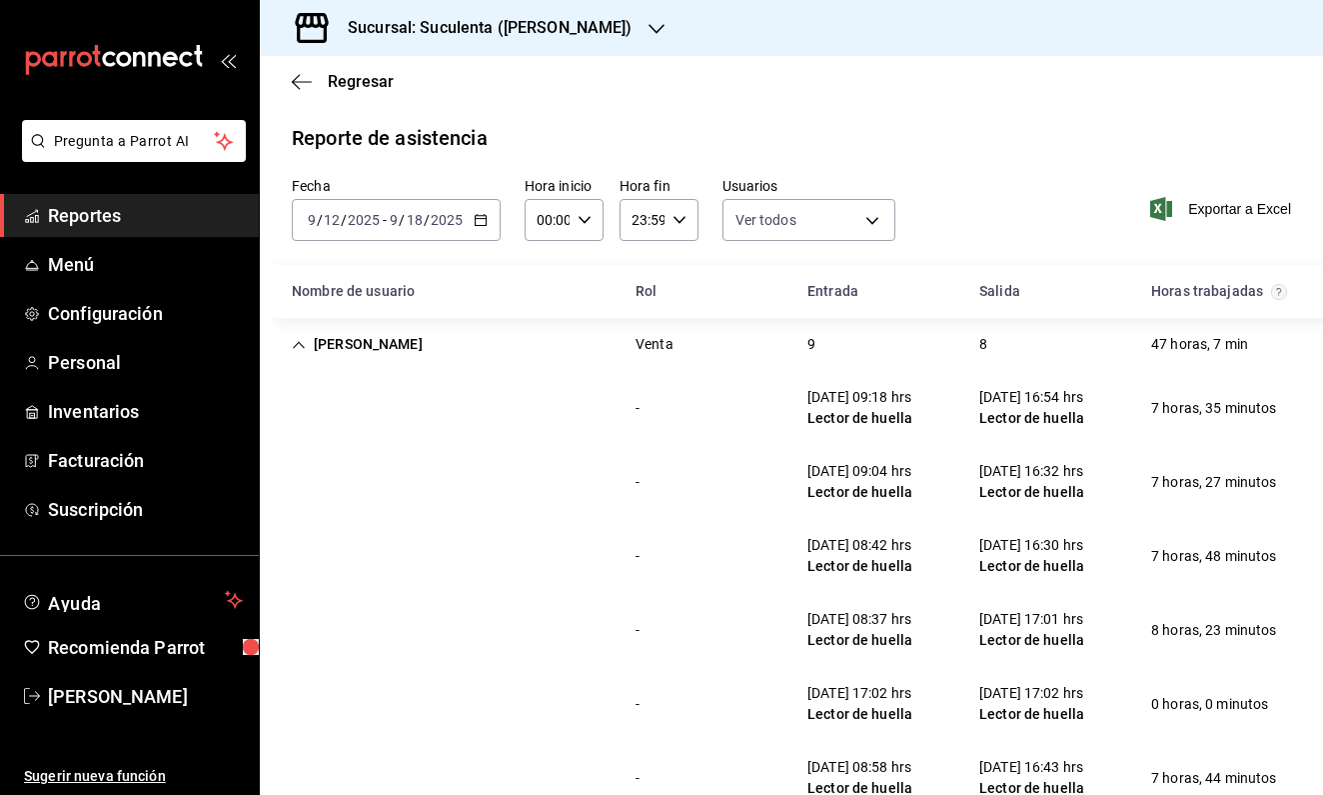
click at [79, 229] on link "Reportes" at bounding box center [129, 215] width 259 height 43
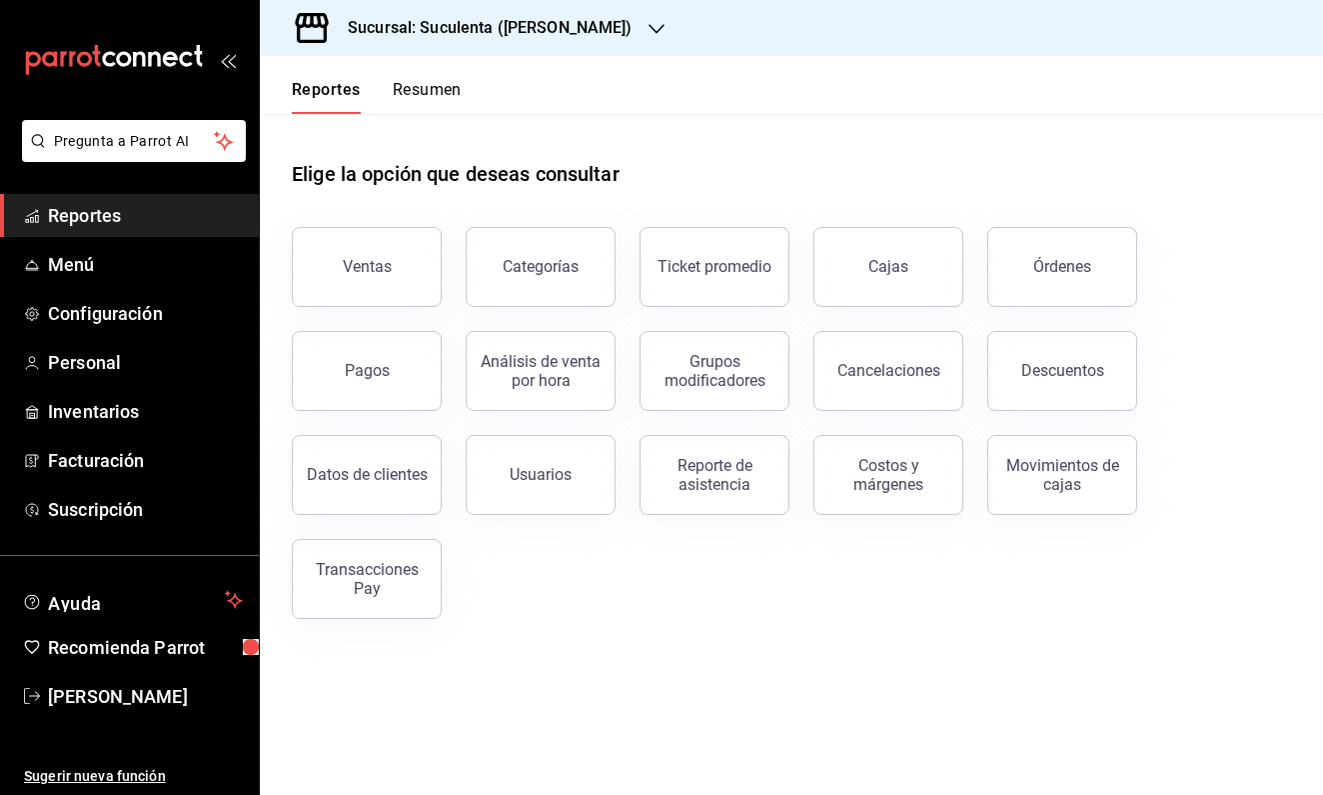
click at [560, 45] on div "Sucursal: Suculenta ([PERSON_NAME])" at bounding box center [474, 28] width 397 height 56
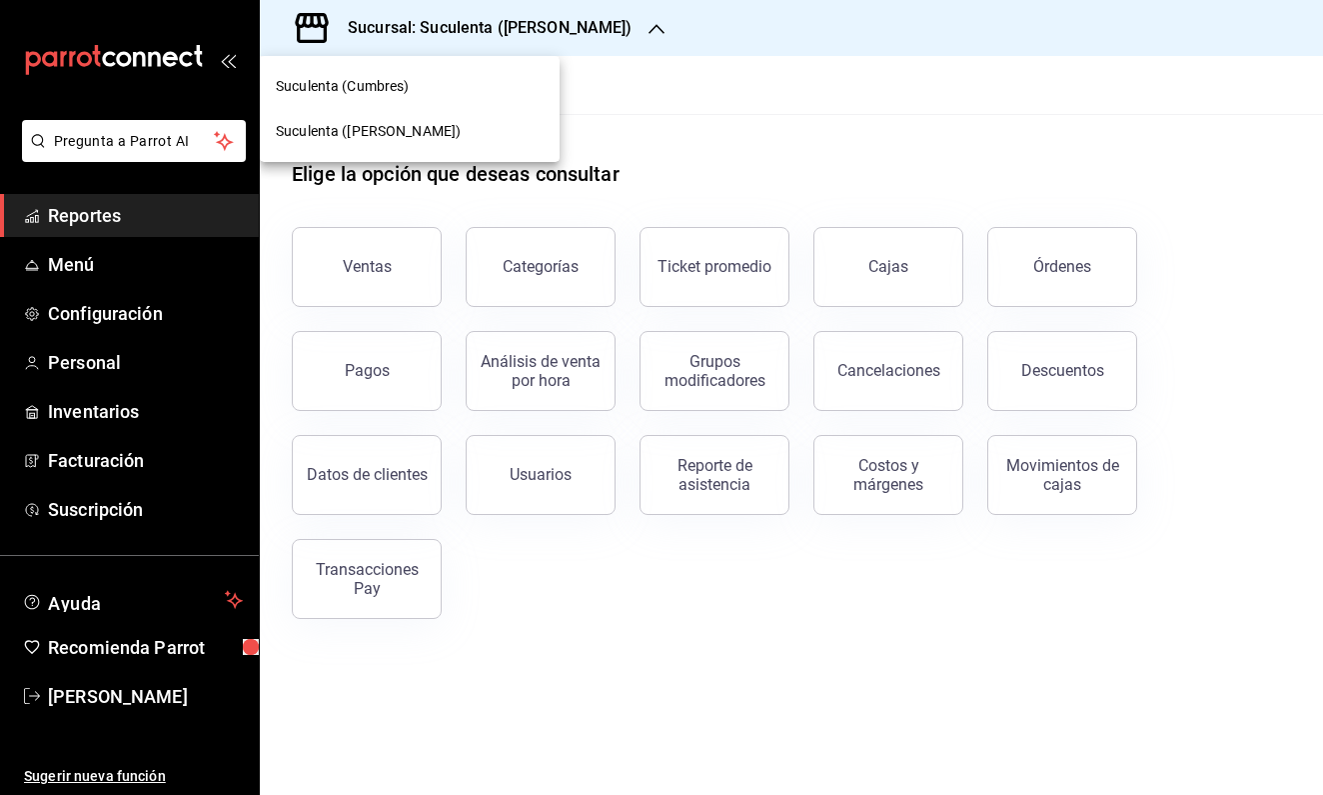
click at [676, 121] on div at bounding box center [661, 397] width 1323 height 795
